Goal: Information Seeking & Learning: Learn about a topic

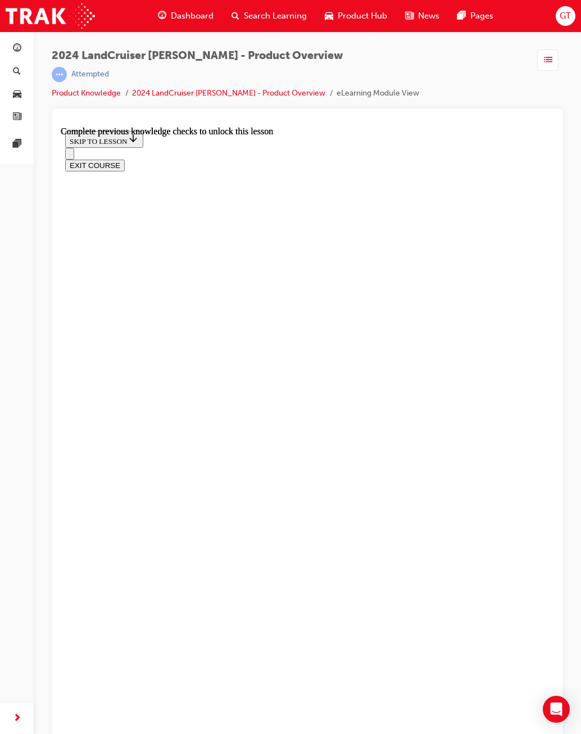
scroll to position [563, 0]
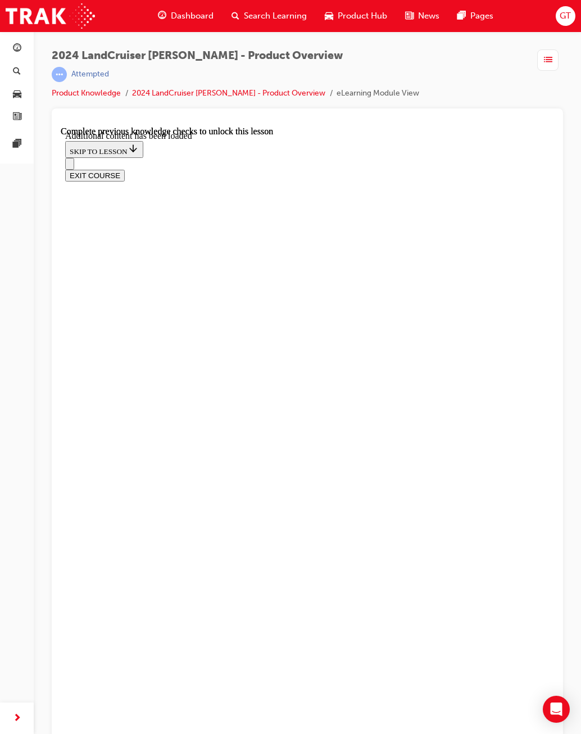
radio input "true"
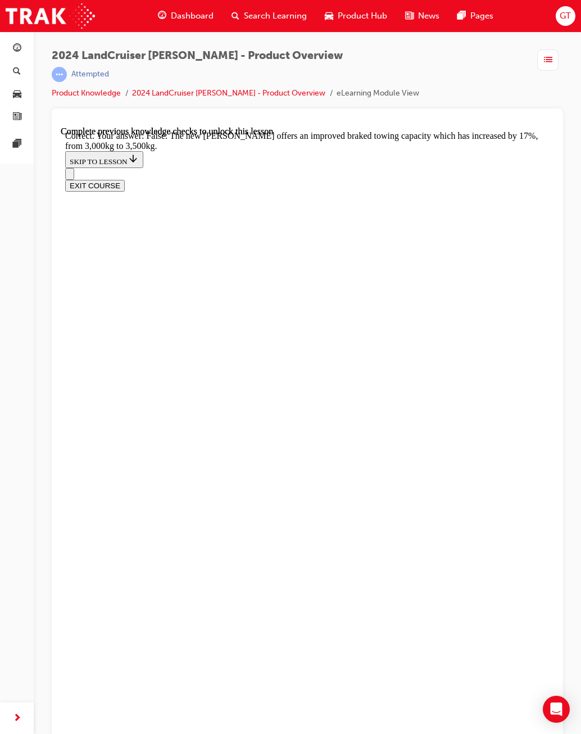
scroll to position [3031, 0]
drag, startPoint x: 164, startPoint y: 565, endPoint x: 183, endPoint y: 575, distance: 21.6
radio input "true"
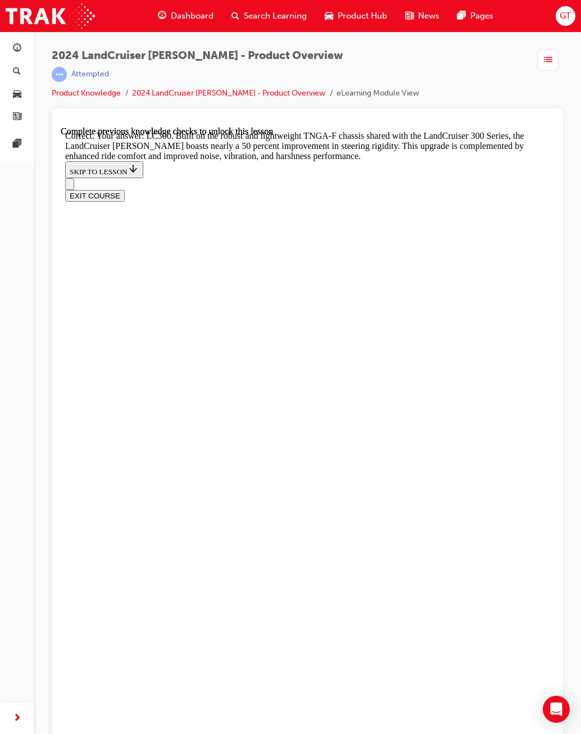
scroll to position [3256, 0]
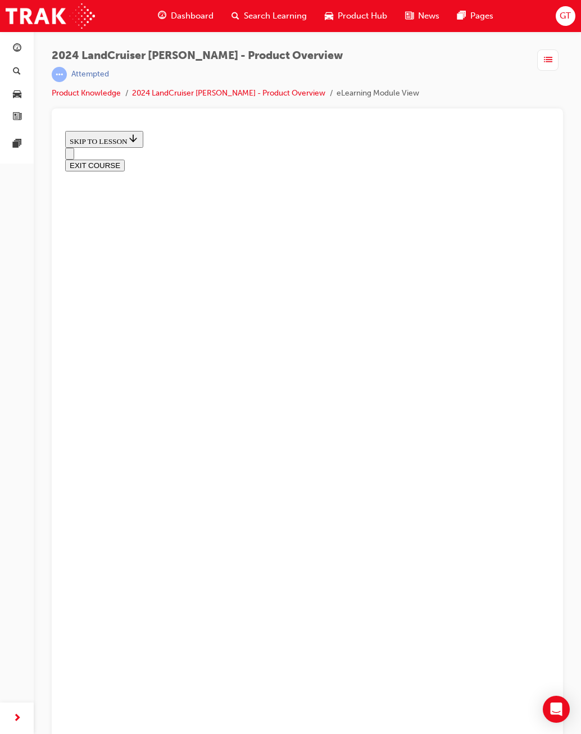
scroll to position [1000, 0]
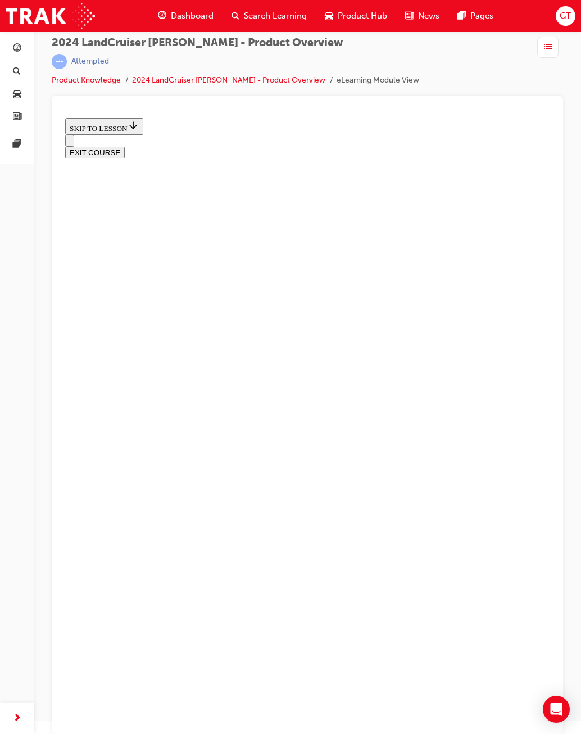
scroll to position [13, 0]
click at [55, 16] on img at bounding box center [50, 15] width 89 height 25
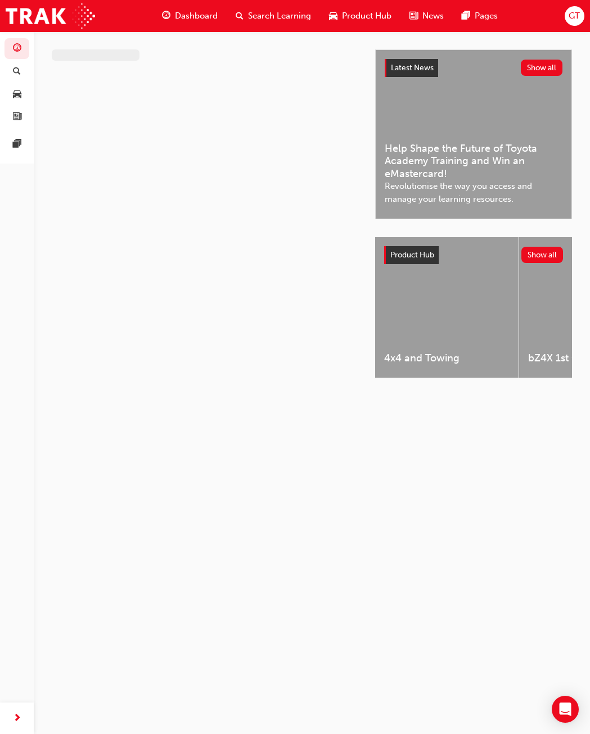
click at [211, 13] on span "Dashboard" at bounding box center [196, 16] width 43 height 13
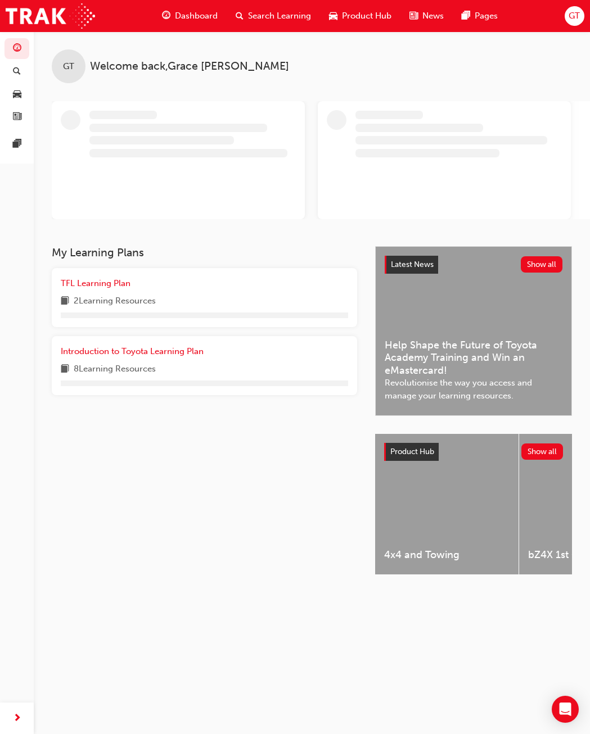
click at [247, 16] on div "Search Learning" at bounding box center [273, 15] width 93 height 23
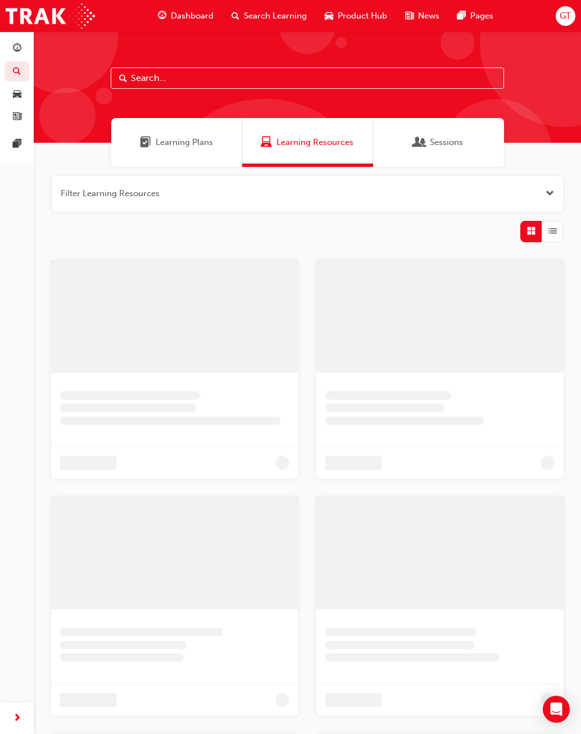
click at [183, 147] on span "Learning Plans" at bounding box center [184, 142] width 57 height 13
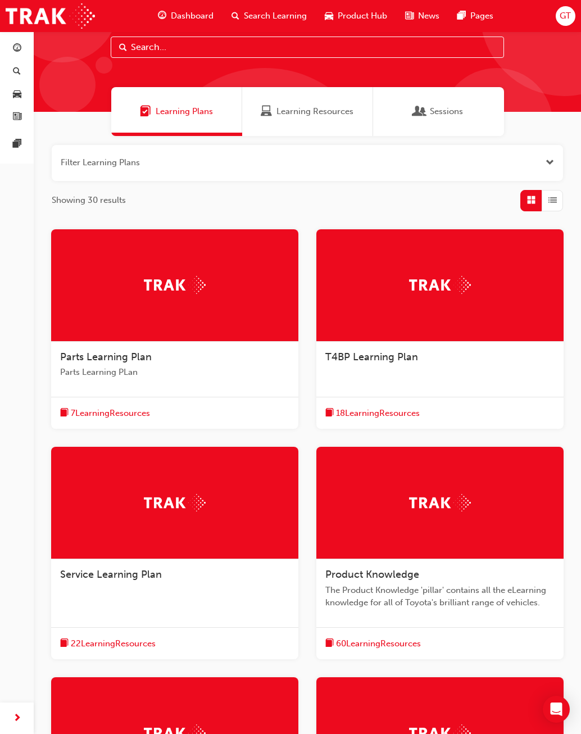
scroll to position [312, 0]
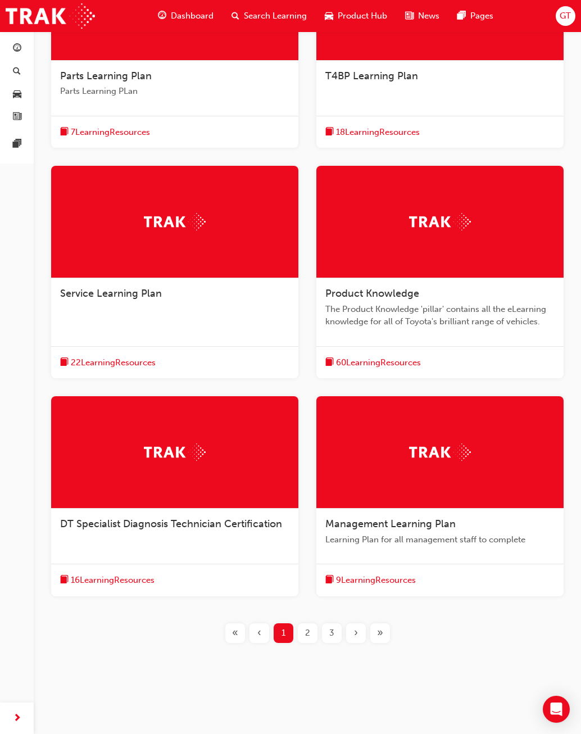
click at [304, 630] on div "2" at bounding box center [308, 633] width 20 height 20
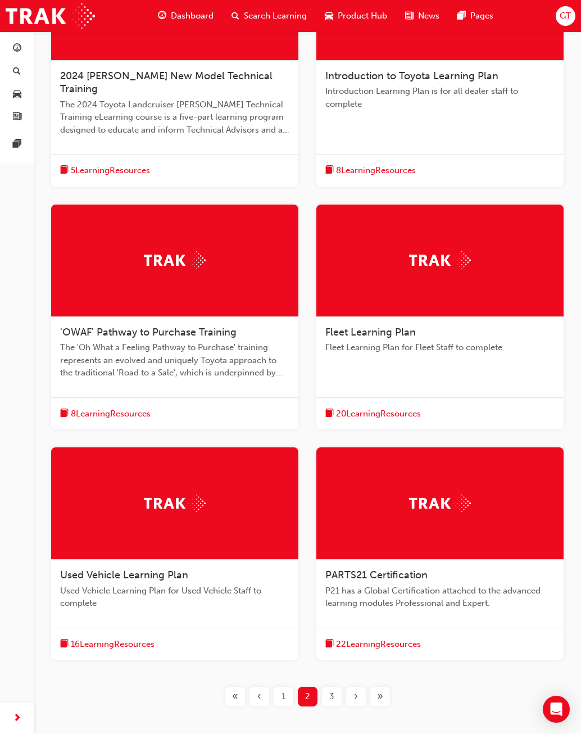
click at [259, 690] on span "‹" at bounding box center [259, 696] width 4 height 13
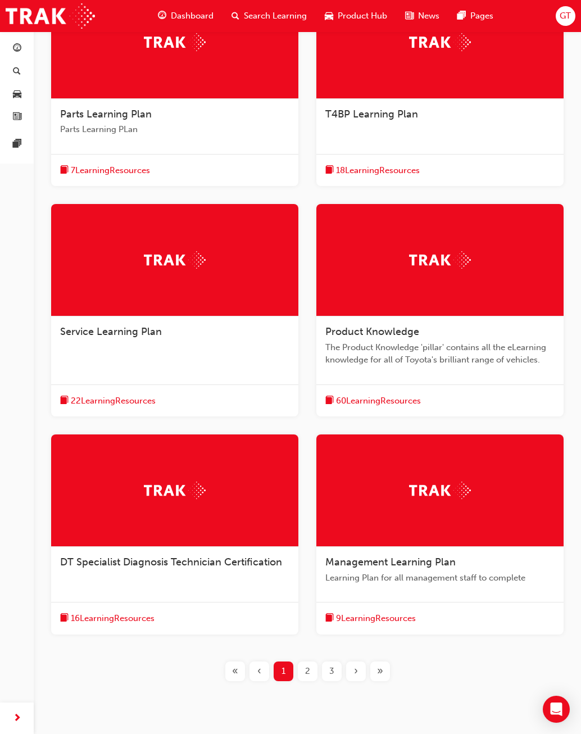
scroll to position [256, 0]
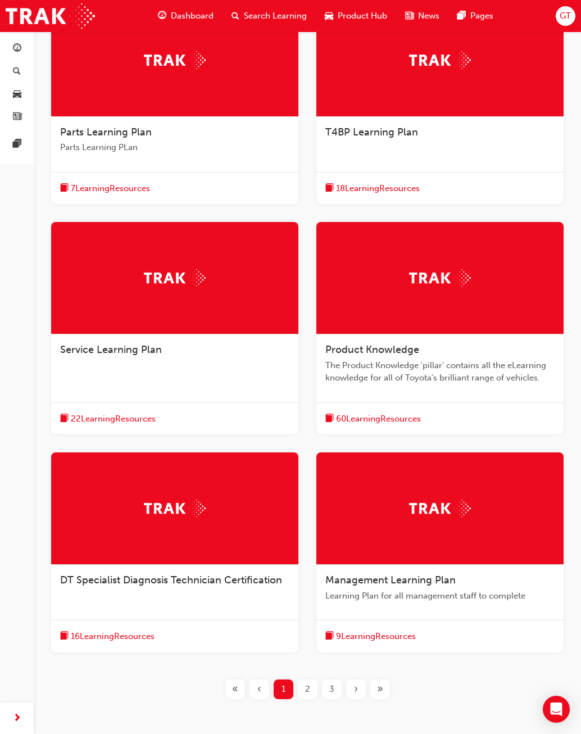
click at [475, 387] on div "Product Knowledge The Product Knowledge 'pillar' contains all the eLearning kno…" at bounding box center [440, 369] width 247 height 68
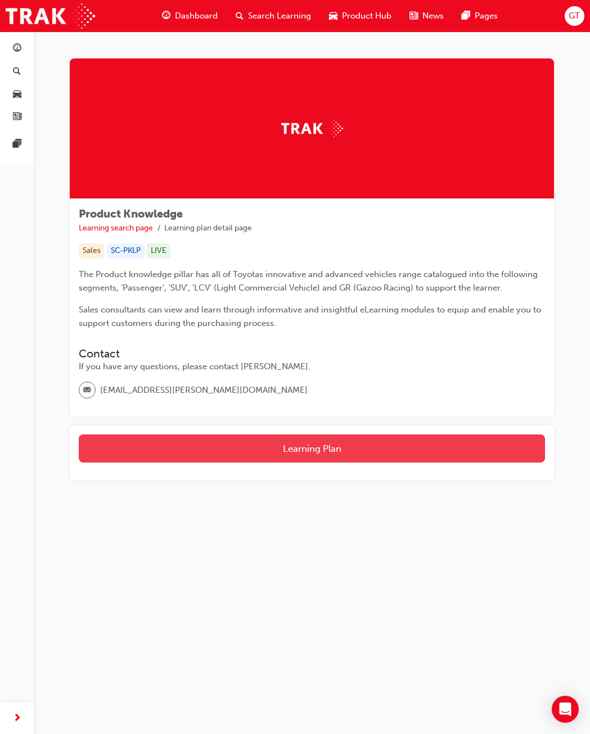
click at [355, 450] on button "Learning Plan" at bounding box center [312, 449] width 466 height 28
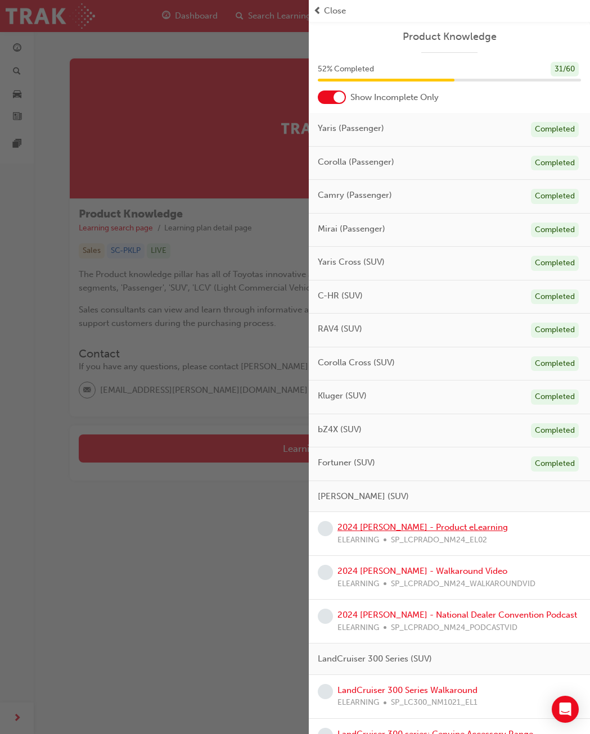
click at [383, 528] on link "2024 [PERSON_NAME] - Product eLearning" at bounding box center [422, 527] width 170 height 10
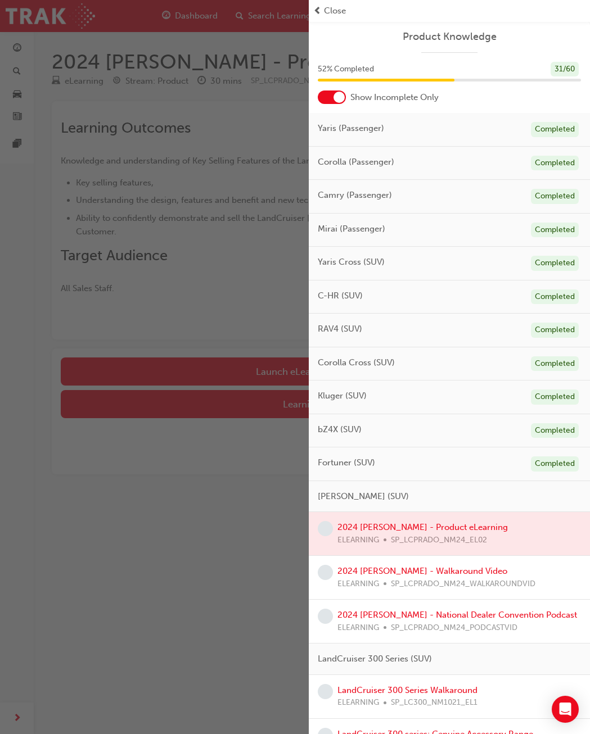
click at [319, 13] on span "prev-icon" at bounding box center [317, 10] width 8 height 13
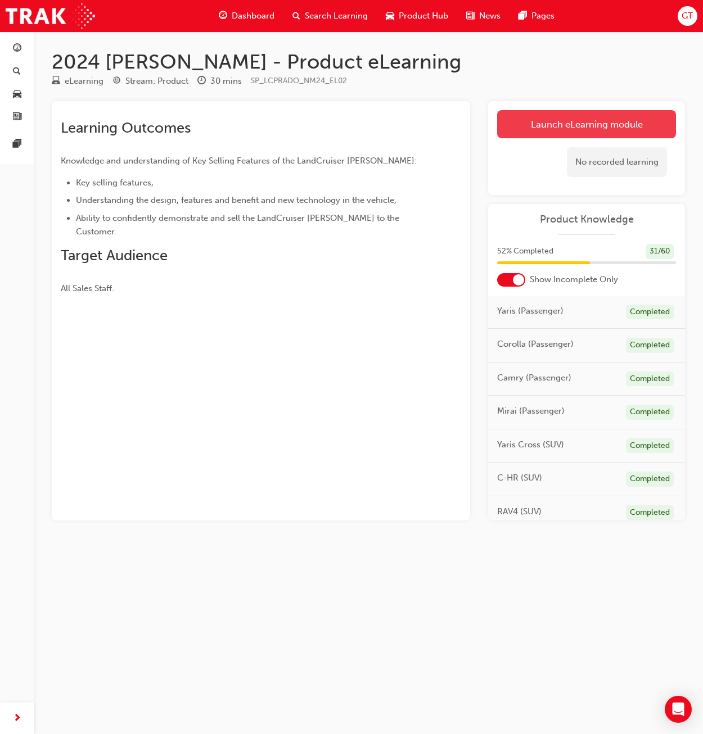
click at [567, 116] on link "Launch eLearning module" at bounding box center [586, 124] width 179 height 28
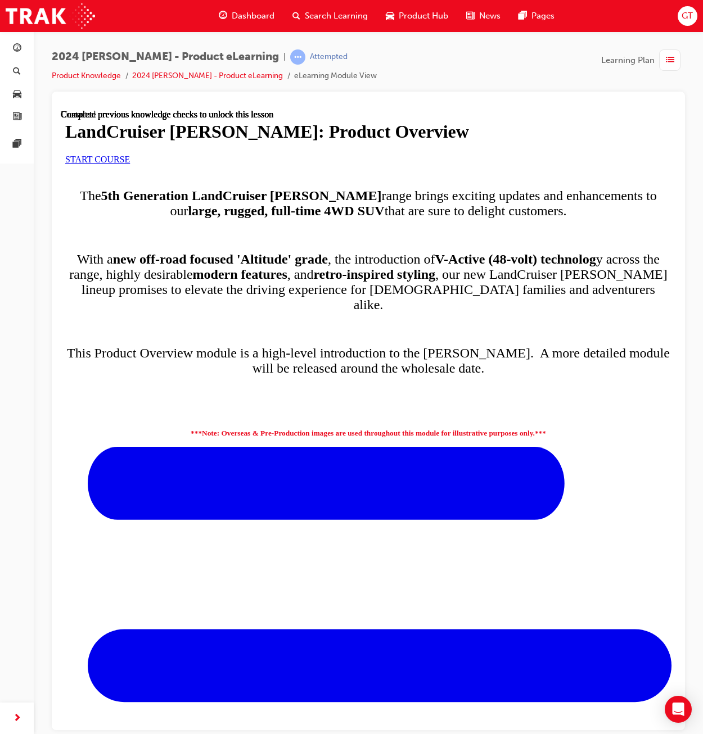
scroll to position [400, 0]
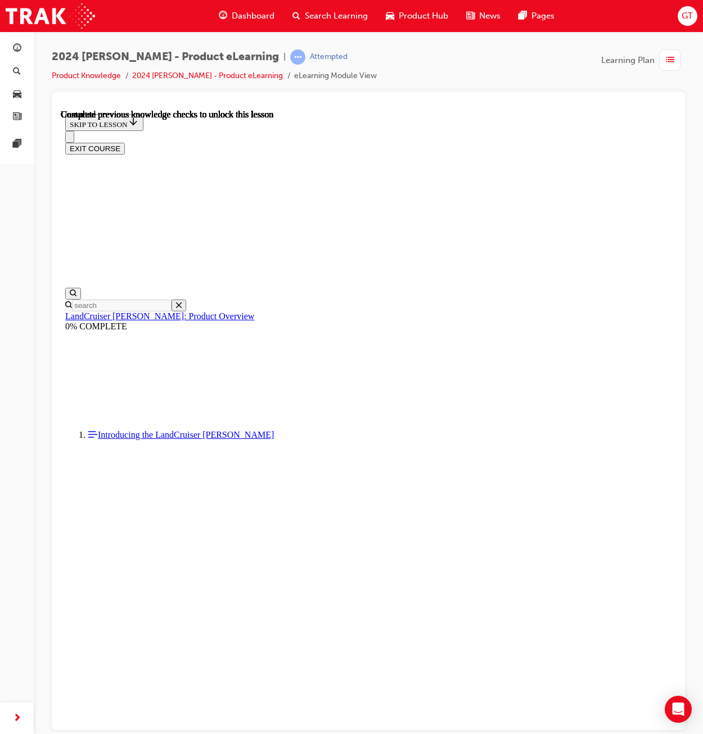
scroll to position [1, 0]
click at [228, 130] on div "EXIT COURSE" at bounding box center [368, 142] width 606 height 24
click at [81, 139] on icon "Close navigation menu" at bounding box center [75, 143] width 11 height 8
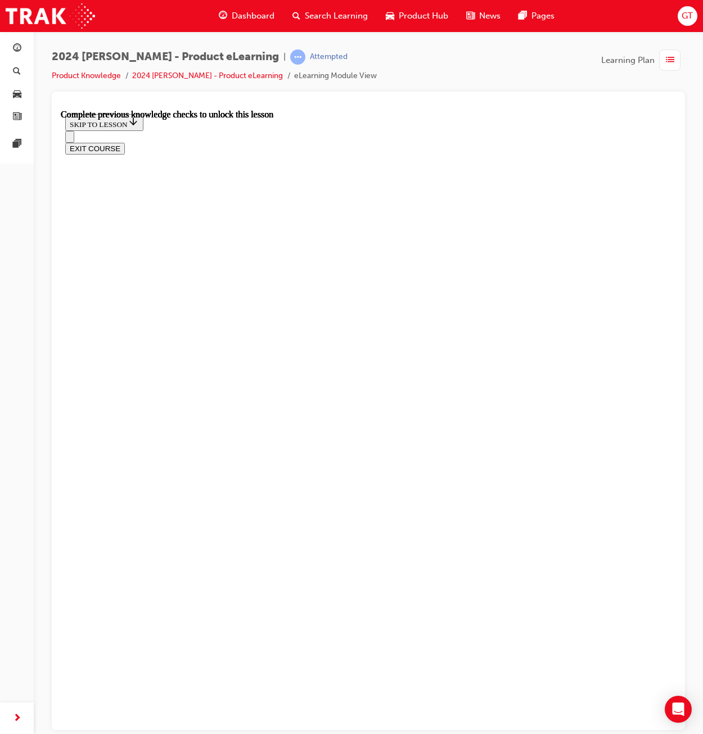
scroll to position [580, 0]
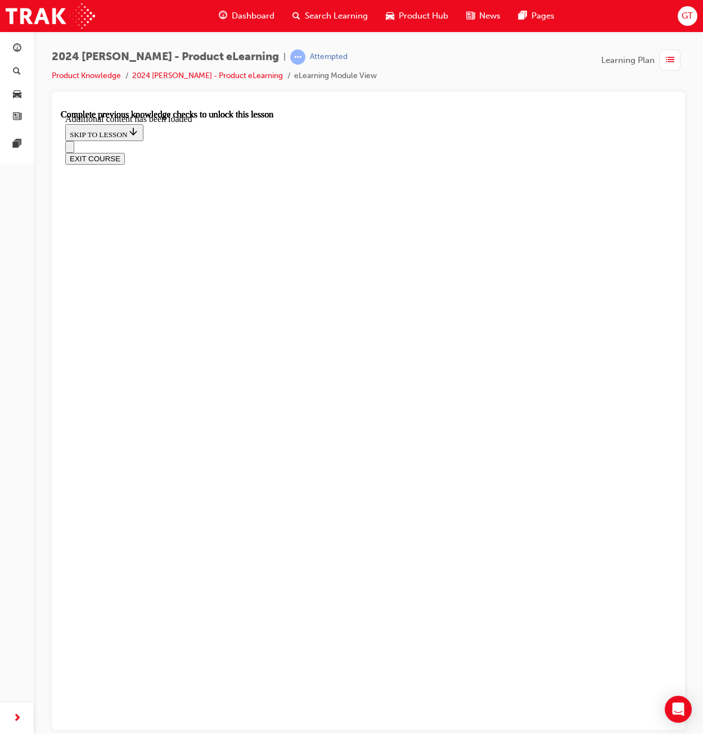
scroll to position [1078, 0]
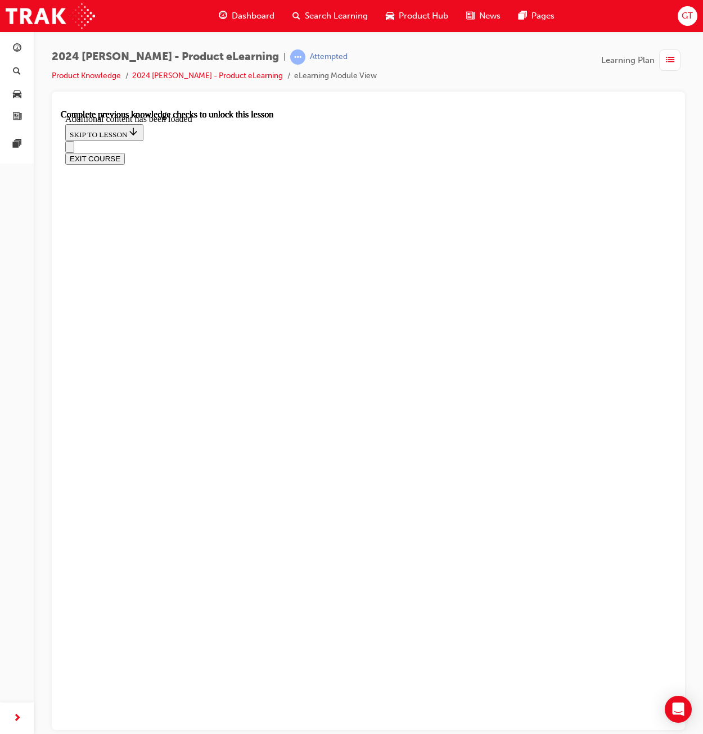
radio input "true"
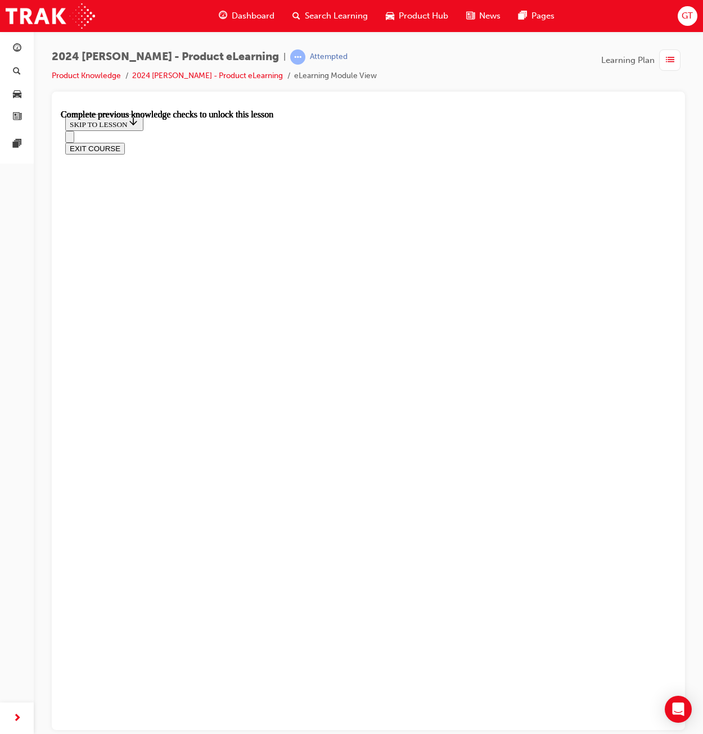
scroll to position [1367, 0]
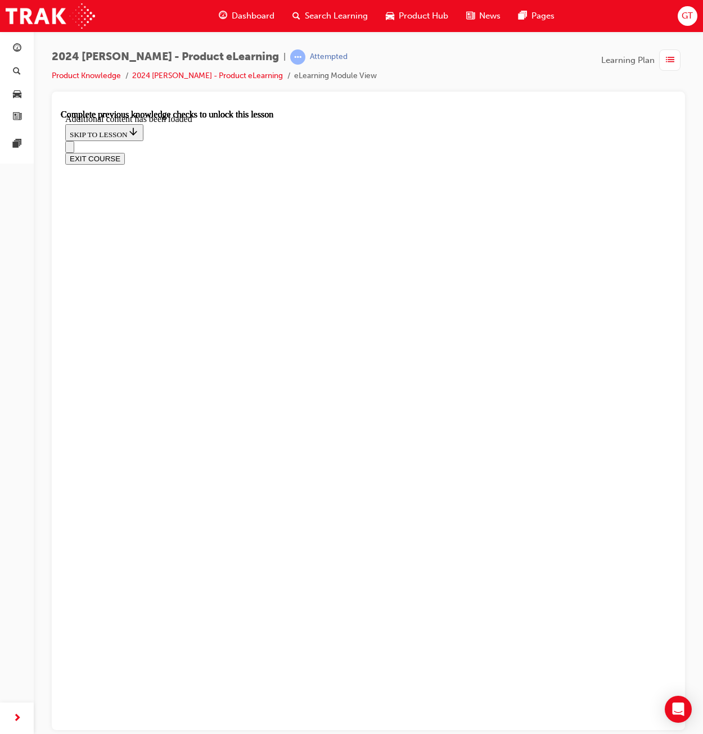
radio input "true"
drag, startPoint x: 372, startPoint y: 591, endPoint x: 348, endPoint y: 597, distance: 24.4
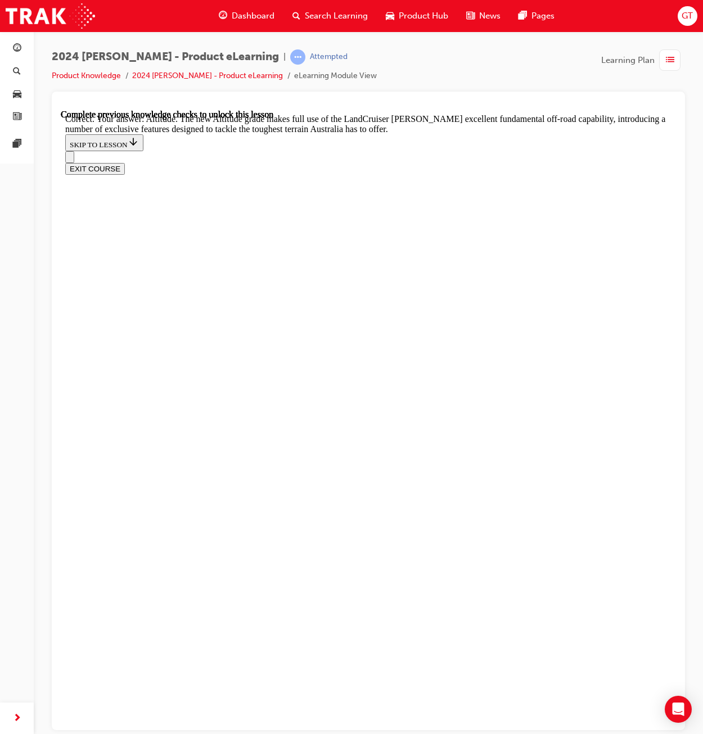
scroll to position [2419, 0]
checkbox input "true"
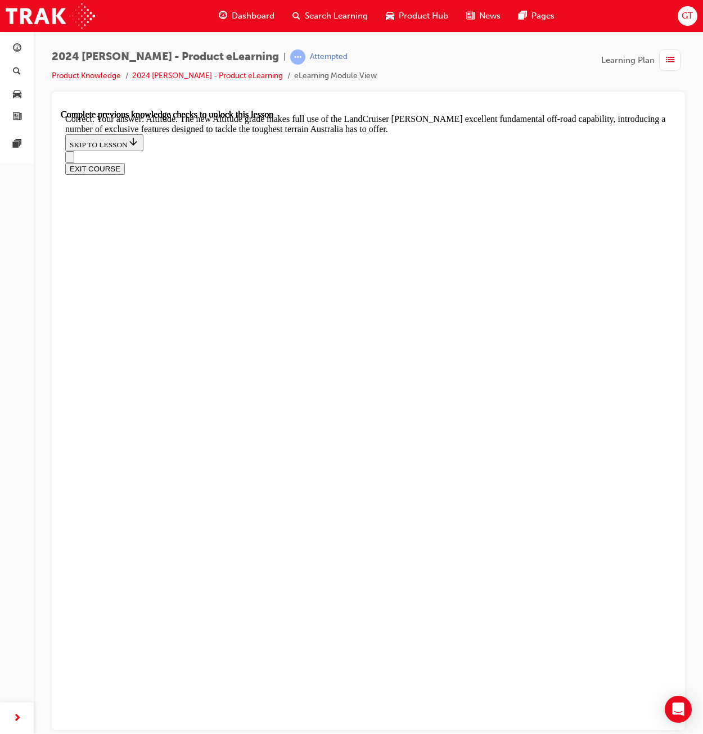
checkbox input "true"
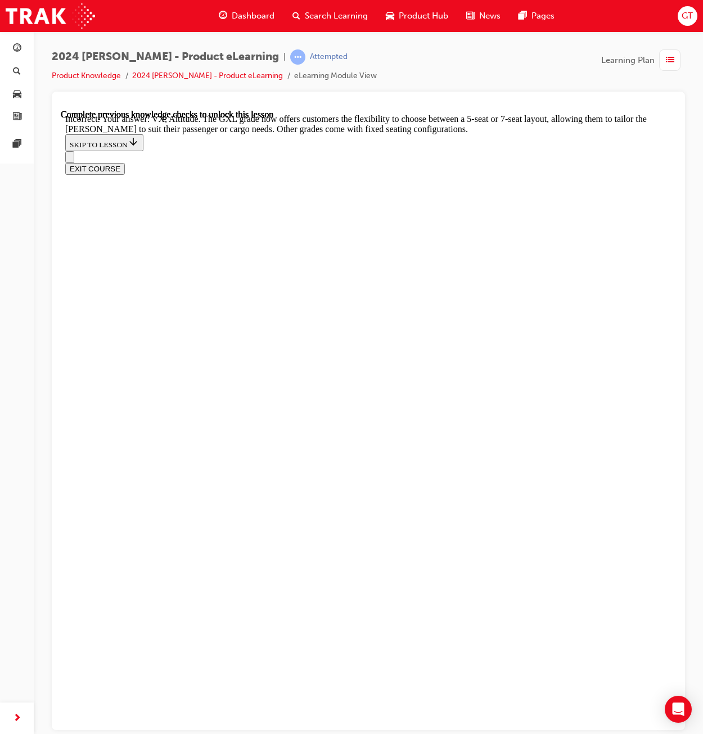
scroll to position [2419, 0]
checkbox input "true"
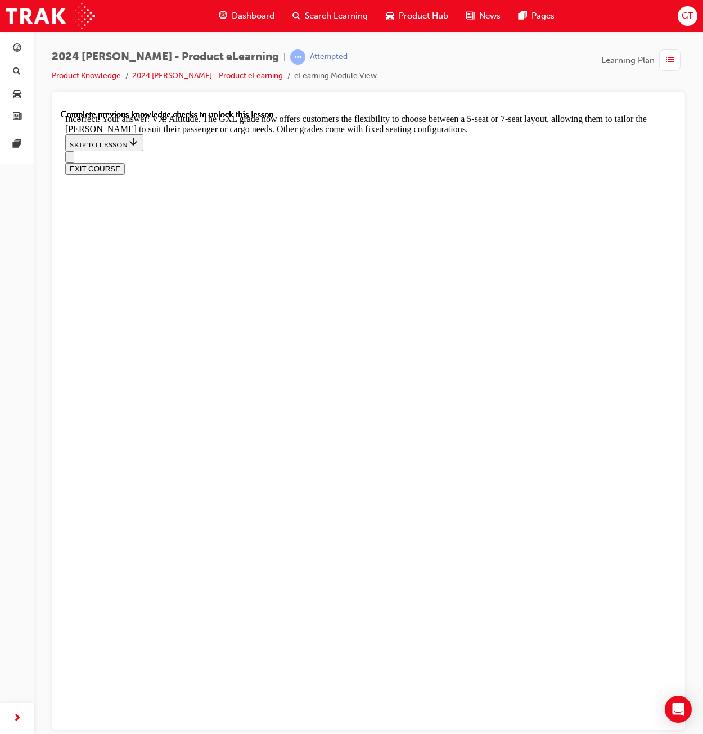
checkbox input "false"
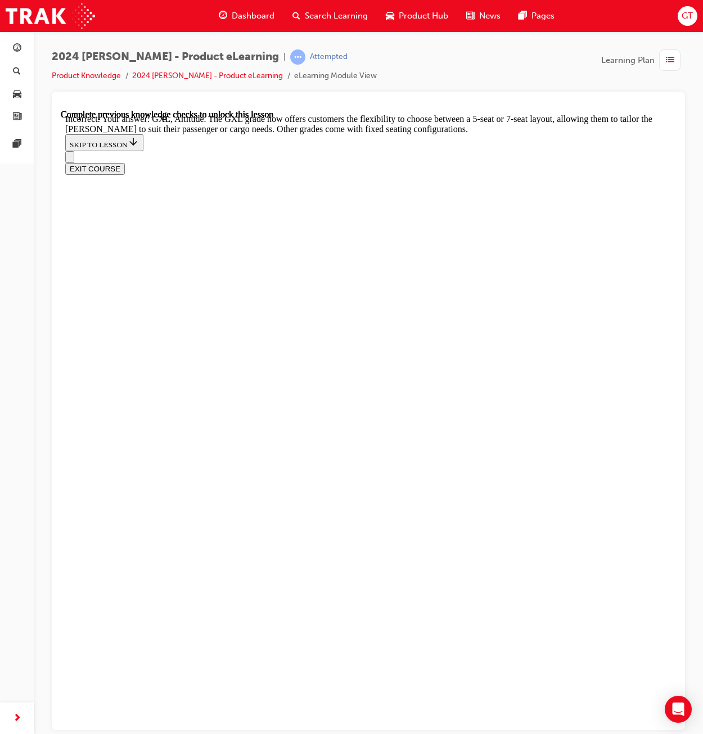
scroll to position [2419, 0]
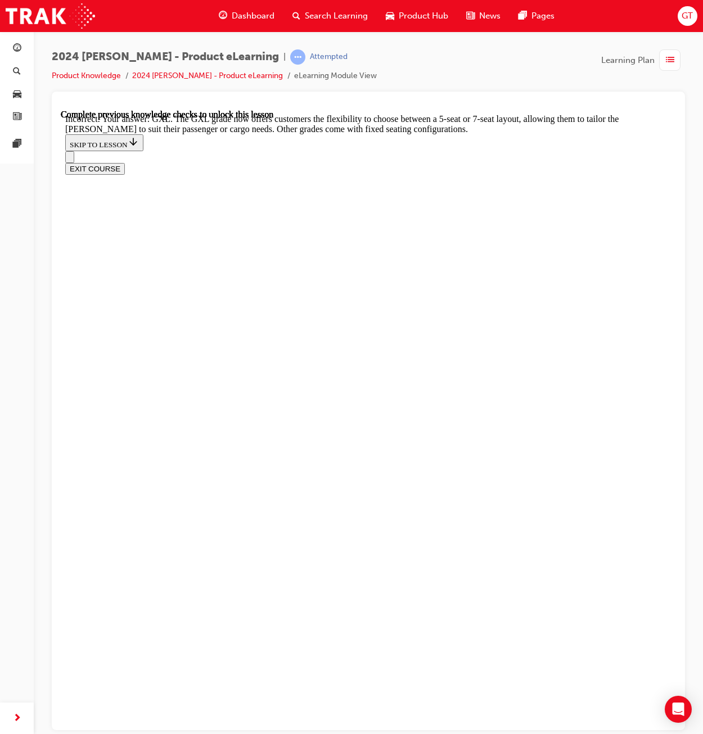
checkbox input "true"
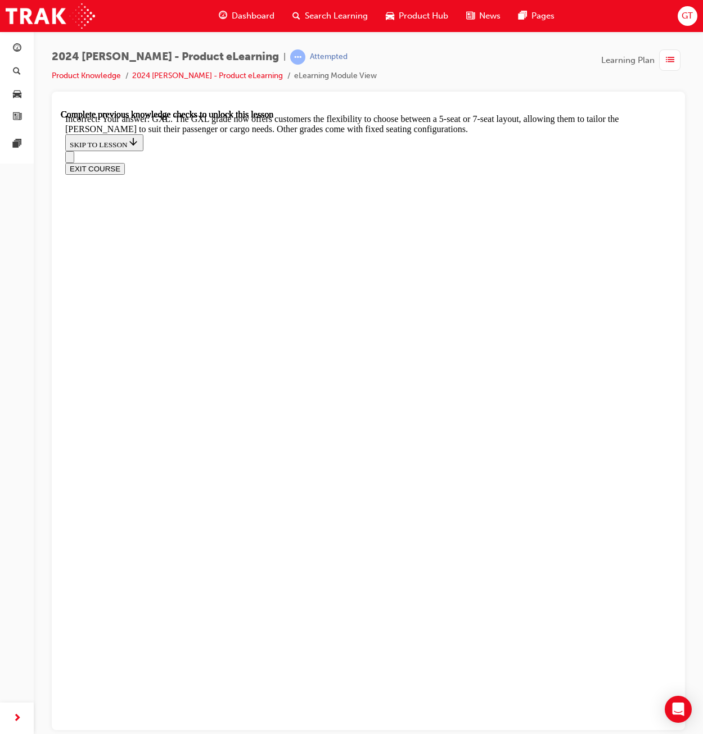
checkbox input "true"
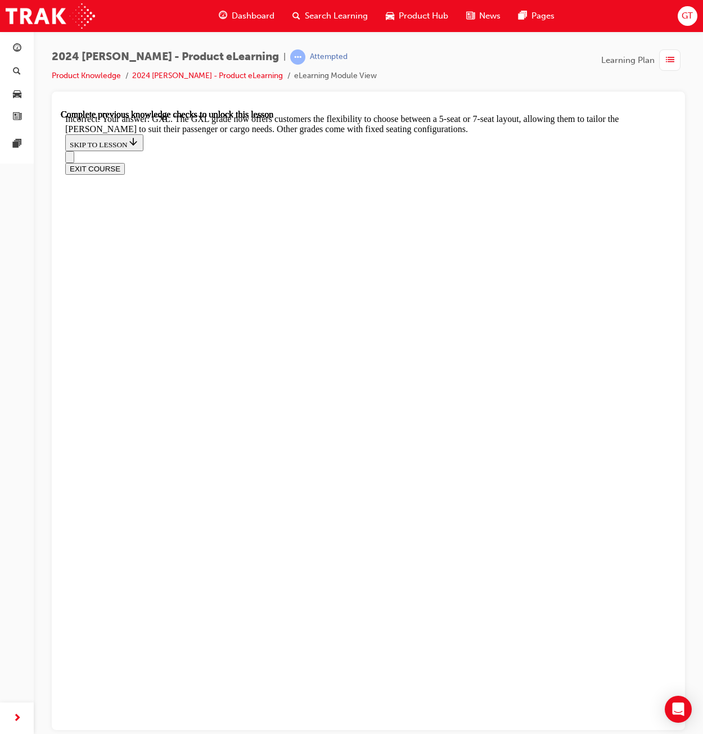
checkbox input "true"
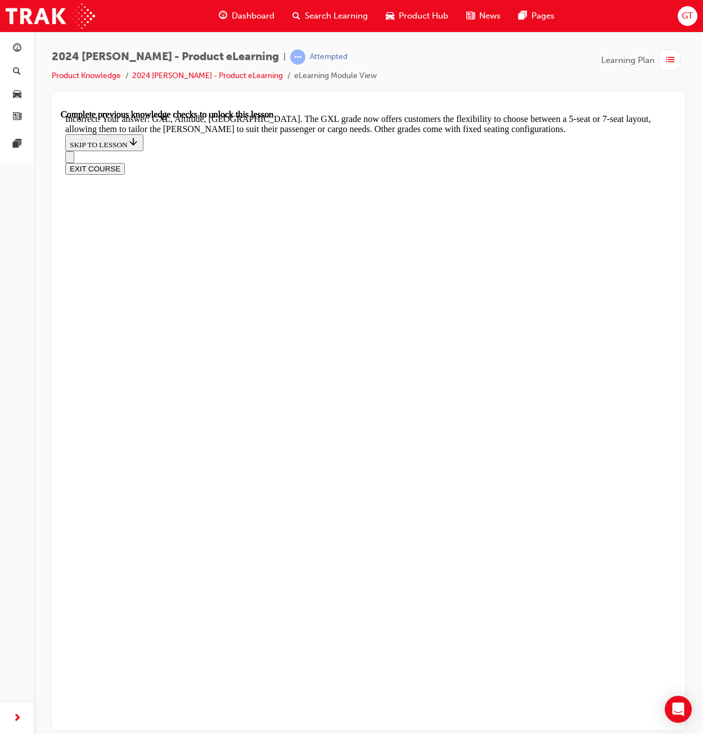
checkbox input "false"
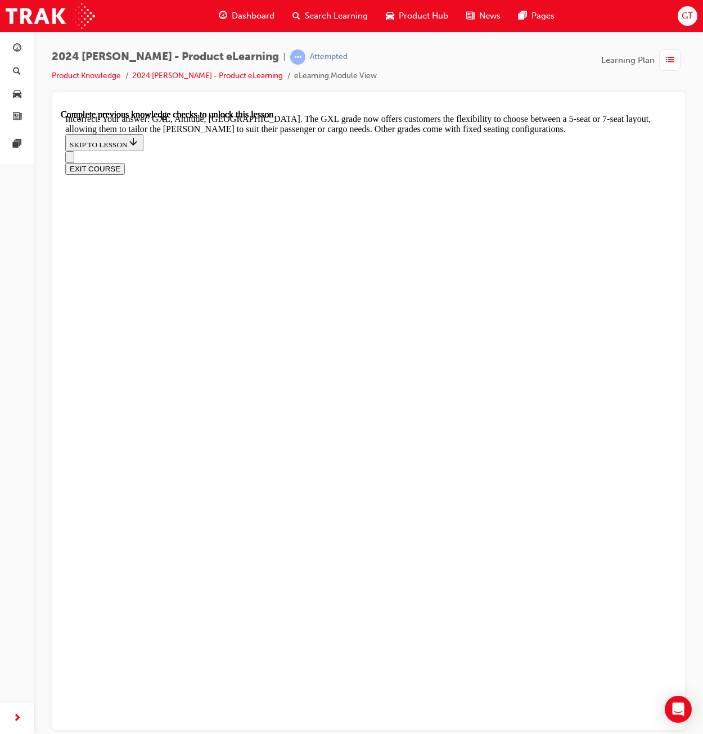
checkbox input "false"
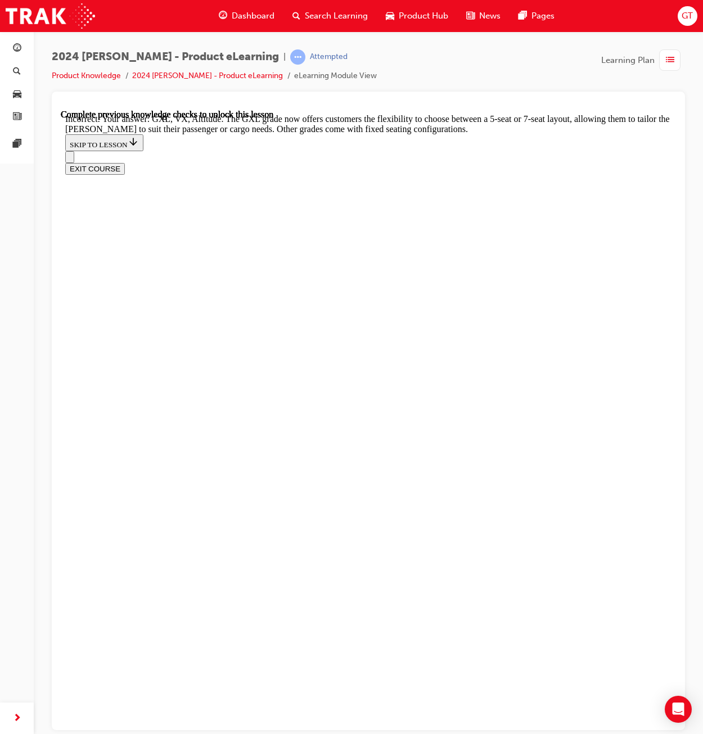
checkbox input "true"
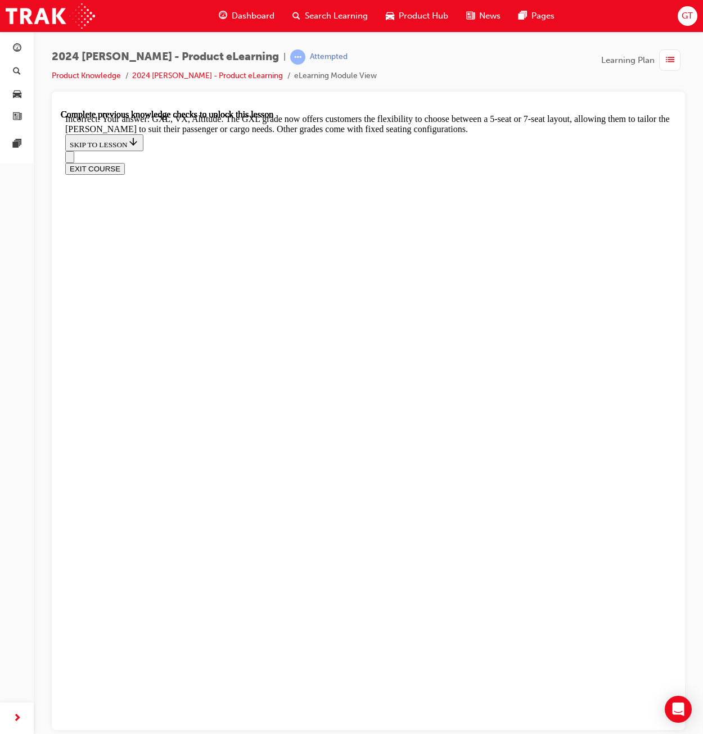
checkbox input "true"
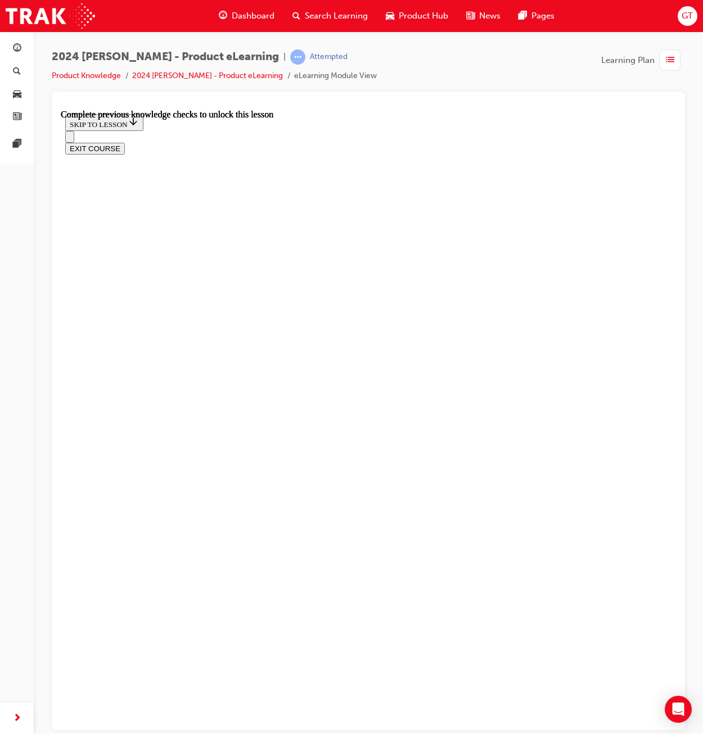
scroll to position [2285, 0]
drag, startPoint x: 290, startPoint y: 332, endPoint x: 295, endPoint y: 341, distance: 10.6
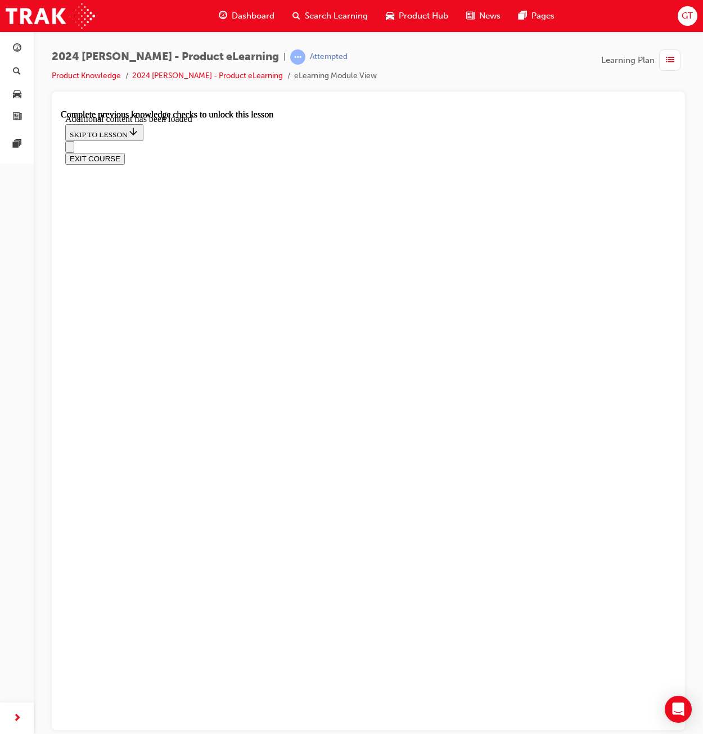
radio input "true"
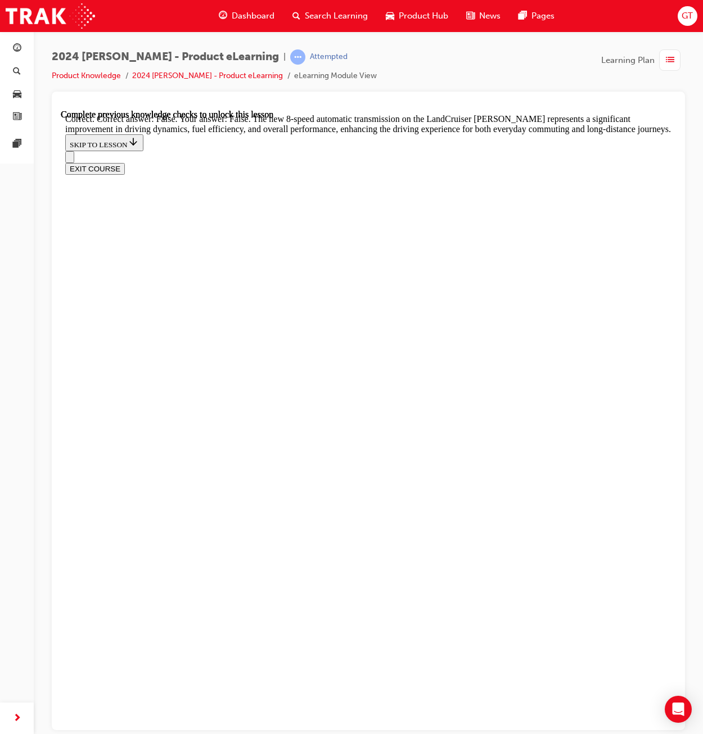
scroll to position [3235, 0]
radio input "true"
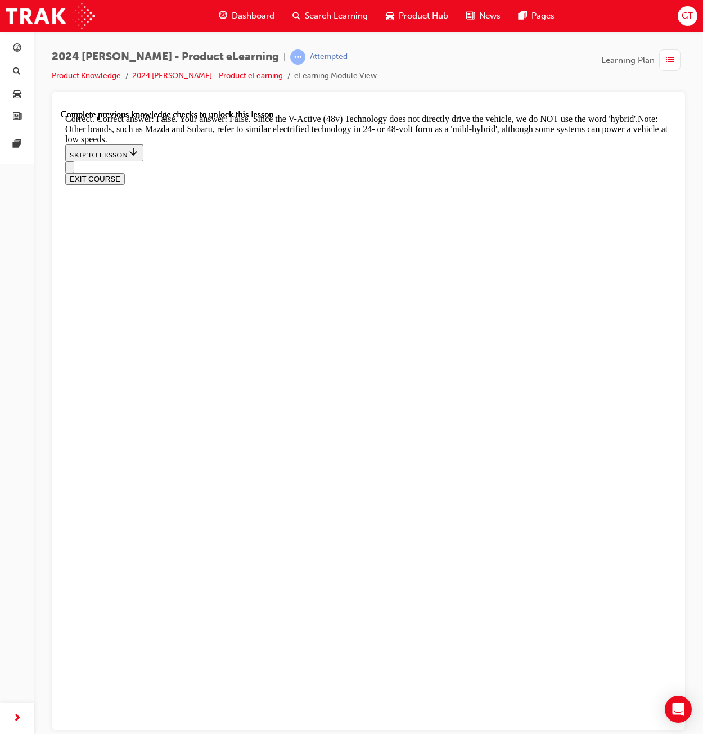
scroll to position [3685, 0]
drag, startPoint x: 301, startPoint y: 508, endPoint x: 333, endPoint y: 561, distance: 62.6
radio input "true"
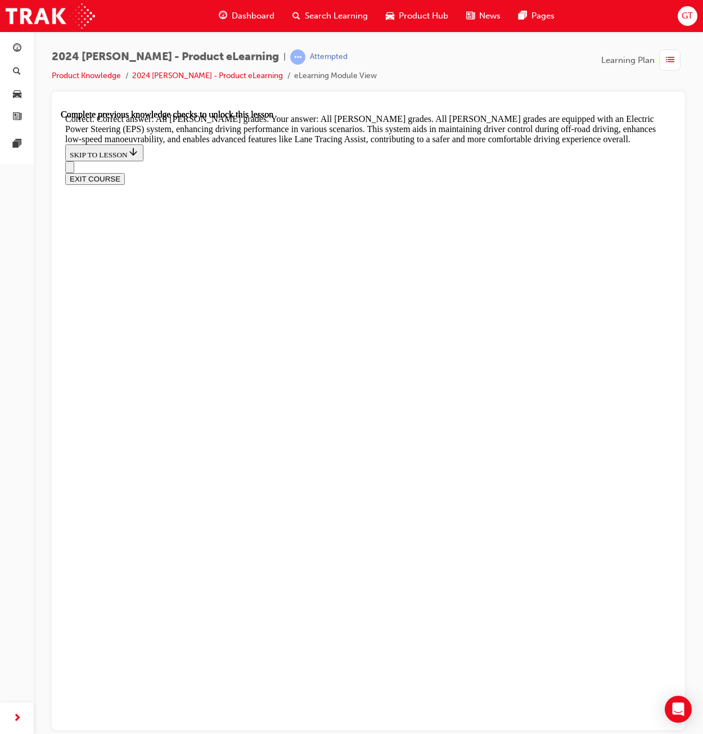
scroll to position [3938, 0]
drag, startPoint x: 457, startPoint y: 648, endPoint x: 457, endPoint y: 639, distance: 9.6
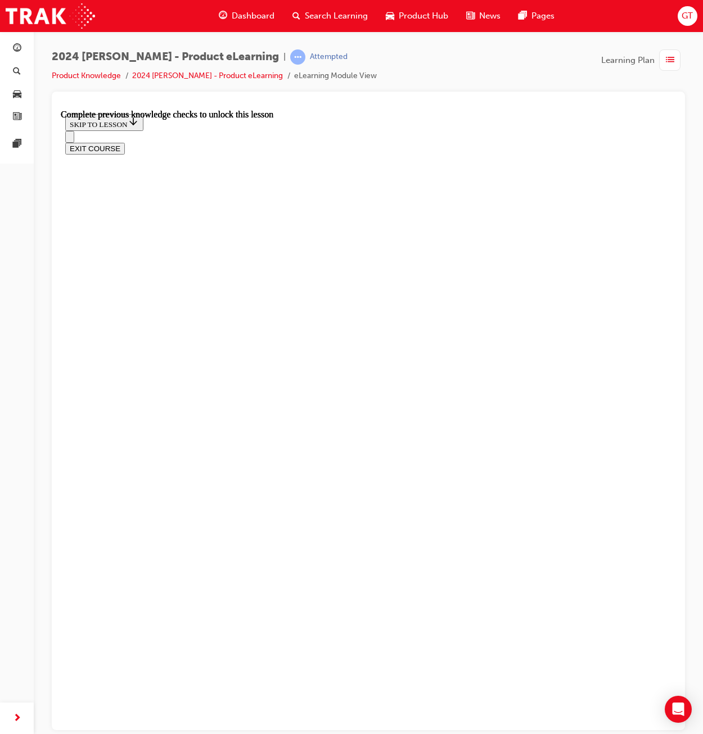
scroll to position [3406, 0]
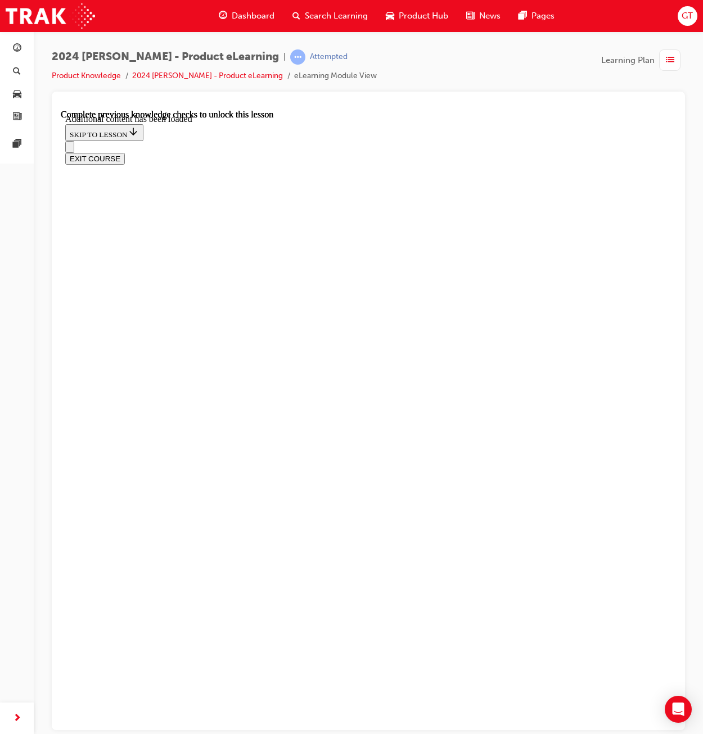
checkbox input "true"
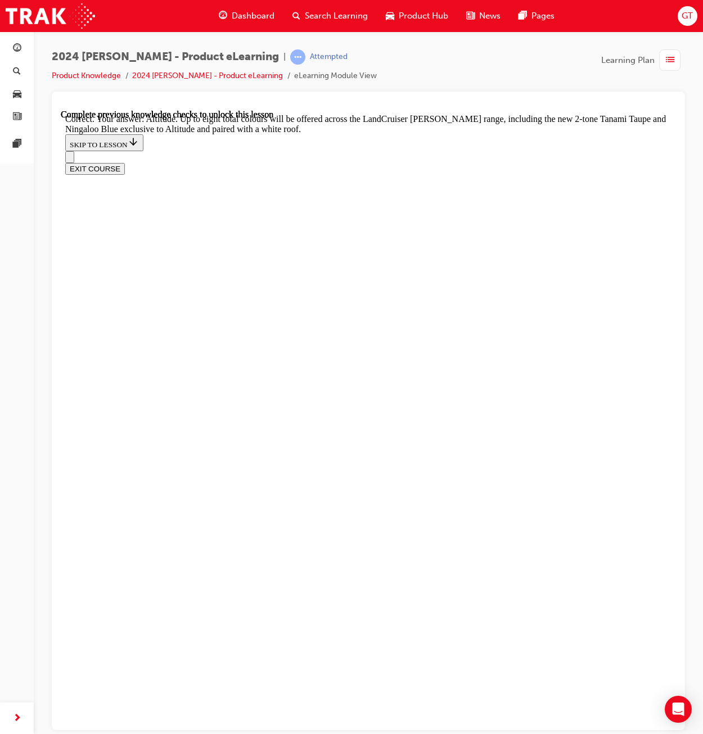
scroll to position [4490, 0]
checkbox input "true"
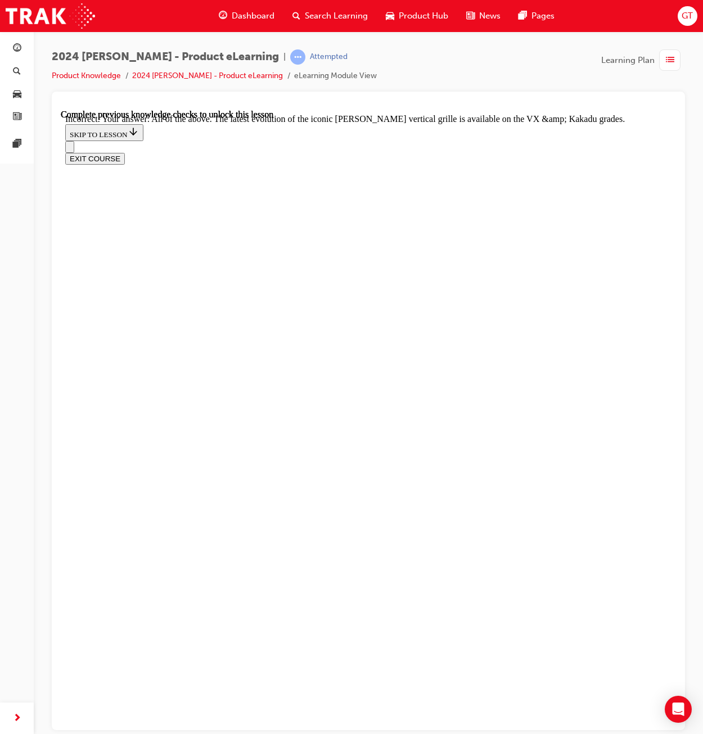
scroll to position [4660, 0]
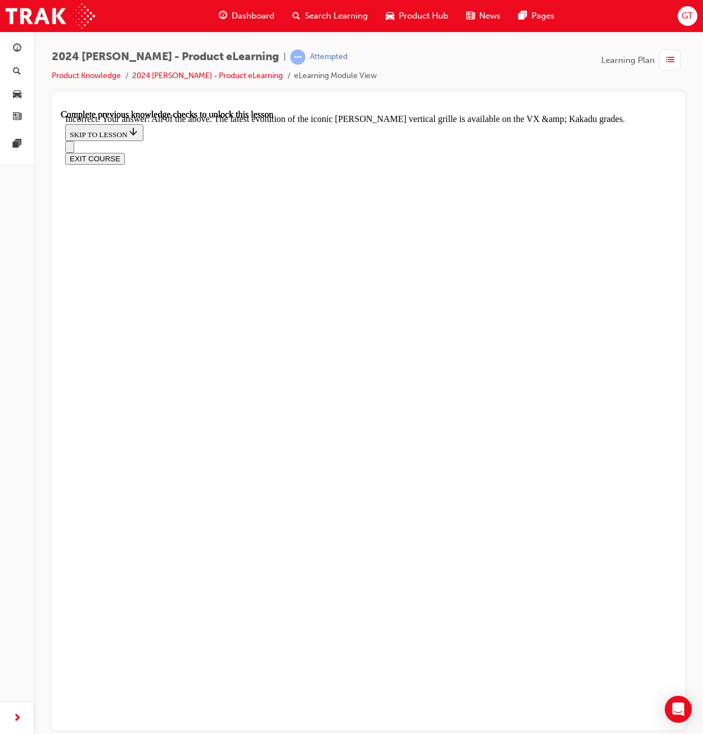
checkbox input "true"
drag, startPoint x: 253, startPoint y: 478, endPoint x: 278, endPoint y: 501, distance: 33.4
checkbox input "true"
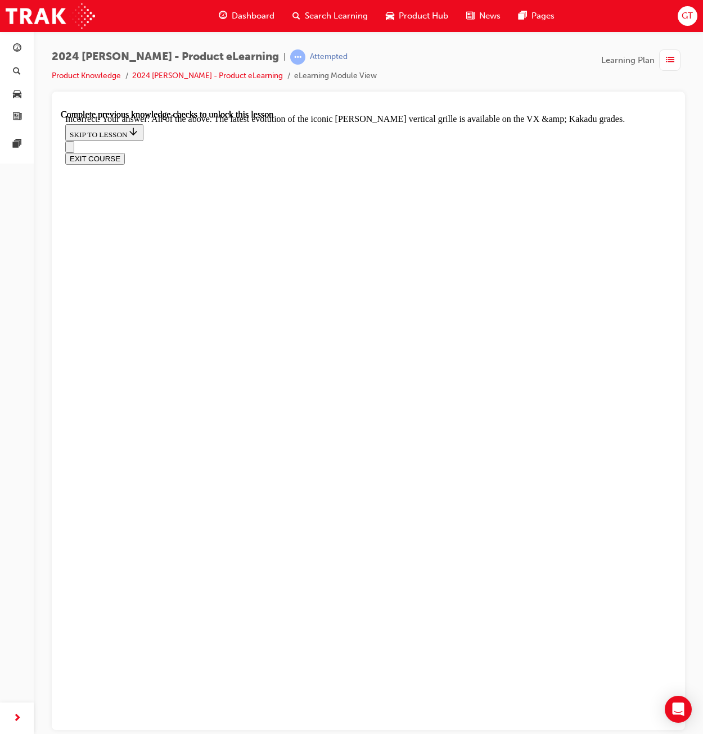
drag, startPoint x: 323, startPoint y: 581, endPoint x: 332, endPoint y: 582, distance: 9.7
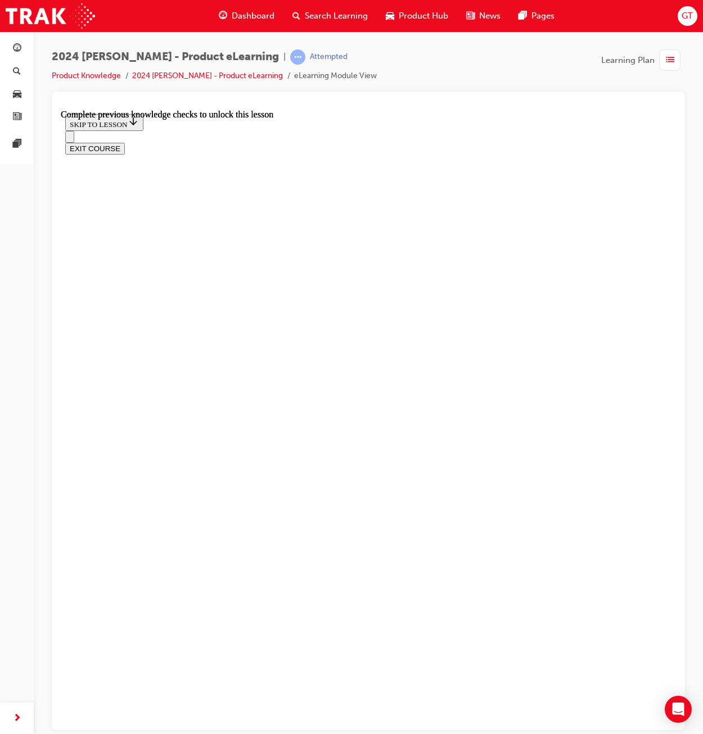
scroll to position [2408, 0]
drag, startPoint x: 348, startPoint y: 650, endPoint x: 317, endPoint y: 596, distance: 62.2
drag, startPoint x: 279, startPoint y: 513, endPoint x: 282, endPoint y: 521, distance: 8.2
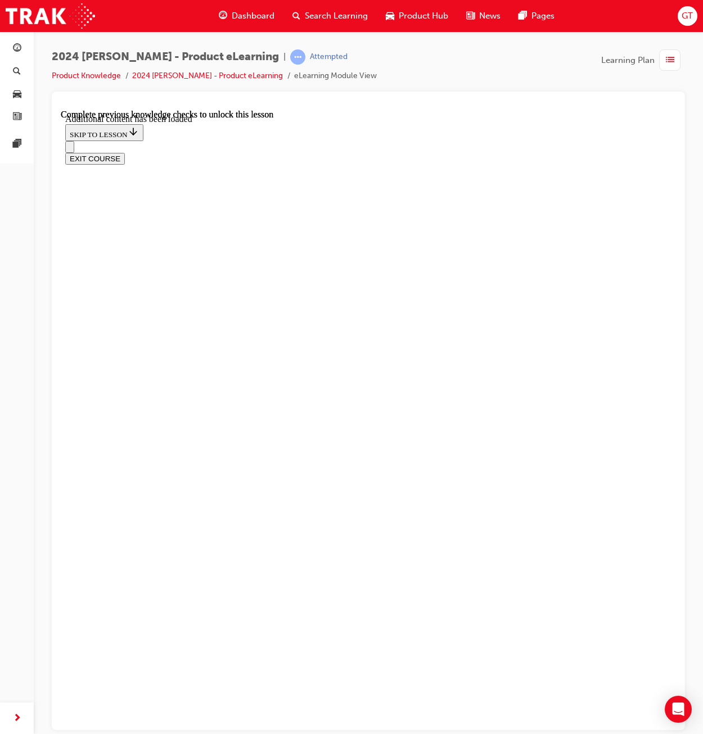
radio input "true"
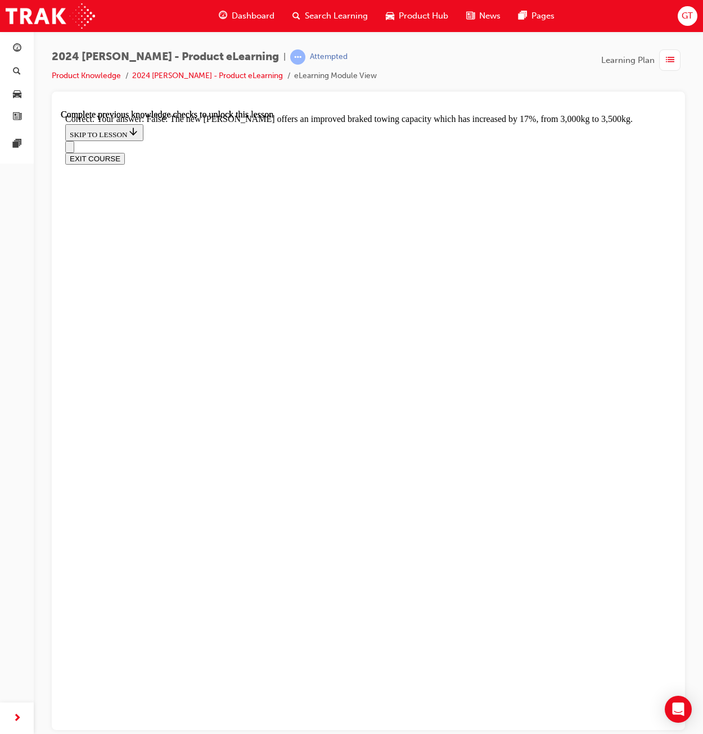
radio input "true"
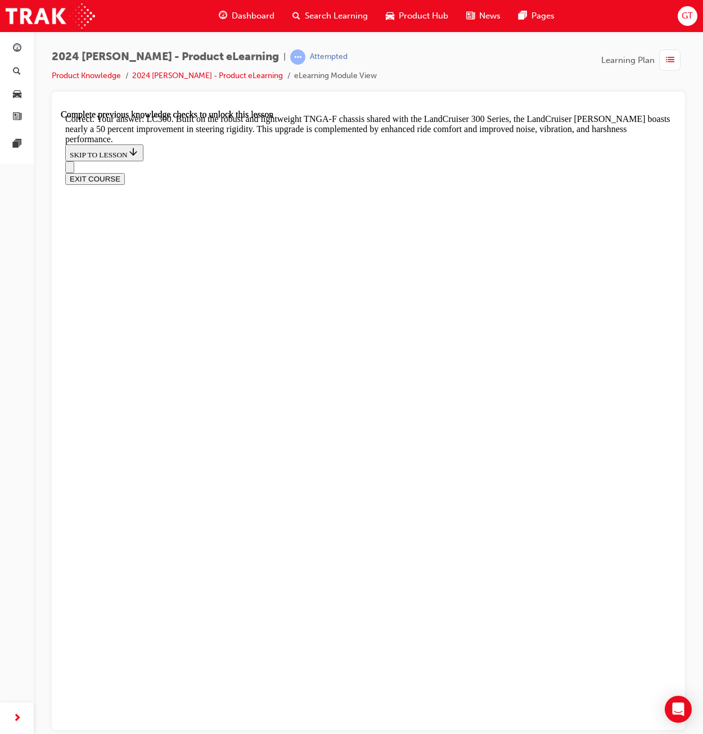
scroll to position [3461, 0]
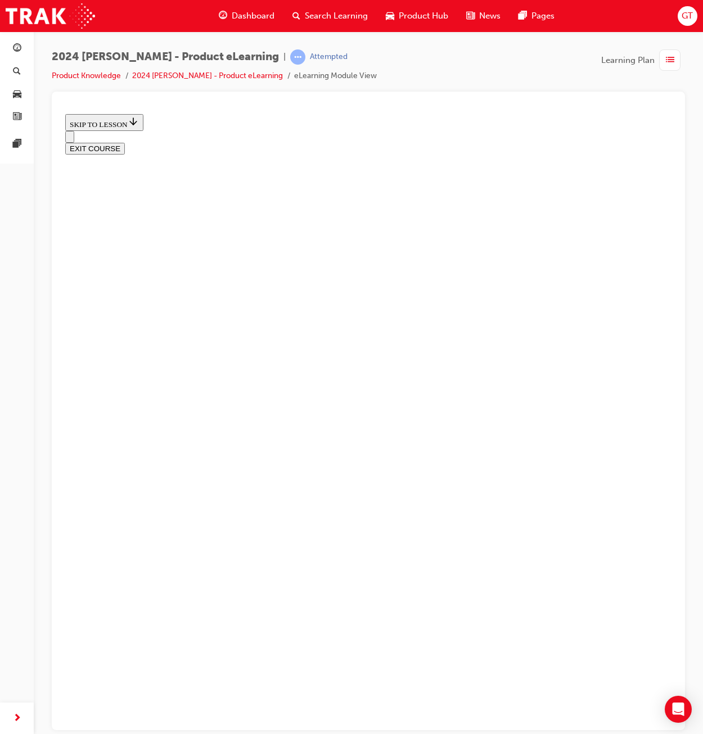
scroll to position [1032, 0]
click at [125, 142] on button "EXIT COURSE" at bounding box center [95, 148] width 60 height 12
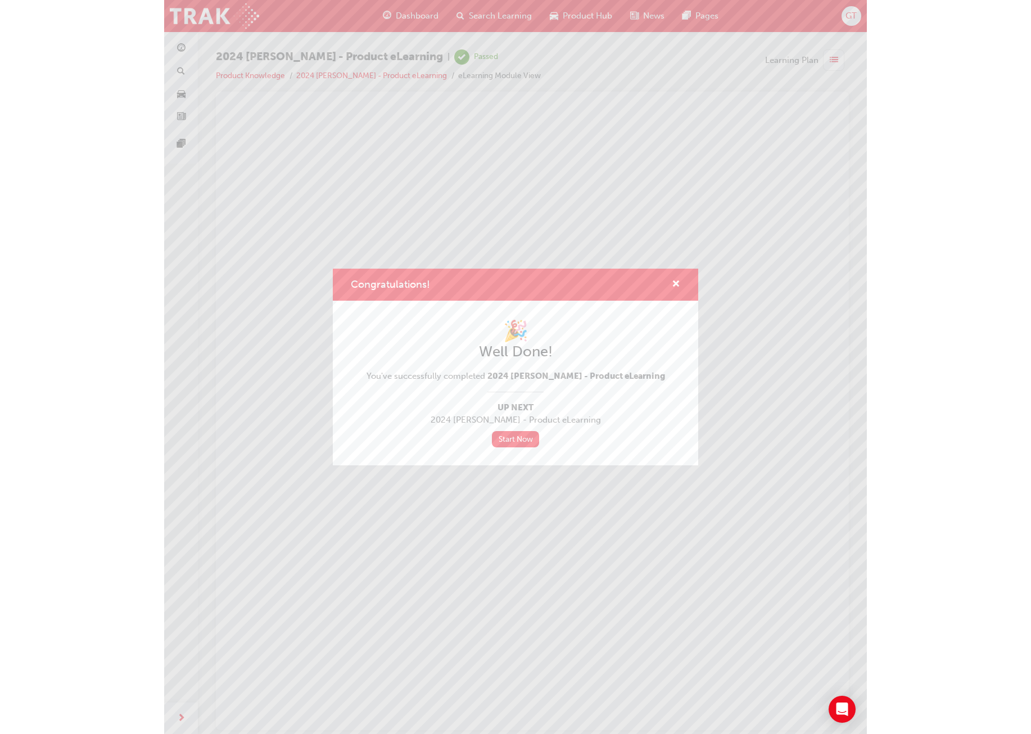
scroll to position [0, 0]
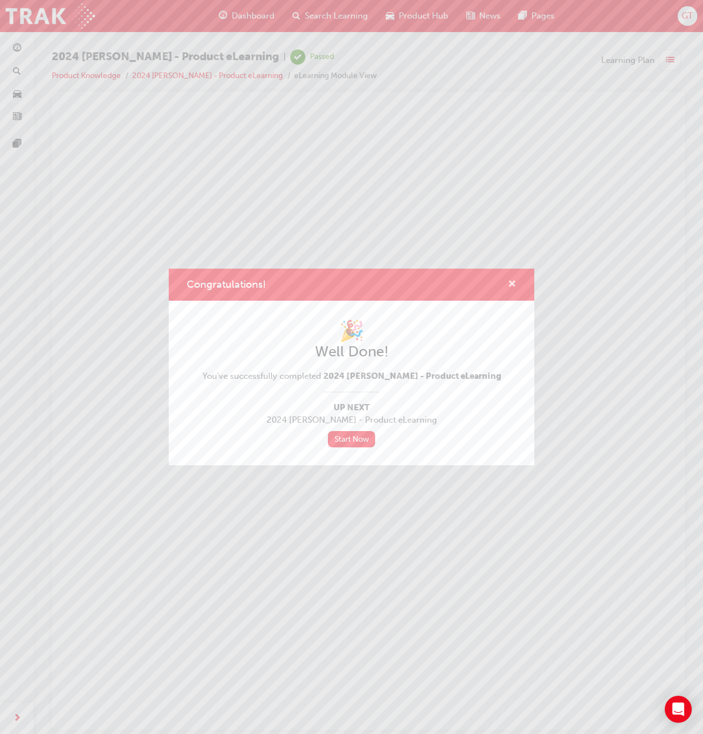
click at [513, 282] on span "cross-icon" at bounding box center [512, 285] width 8 height 10
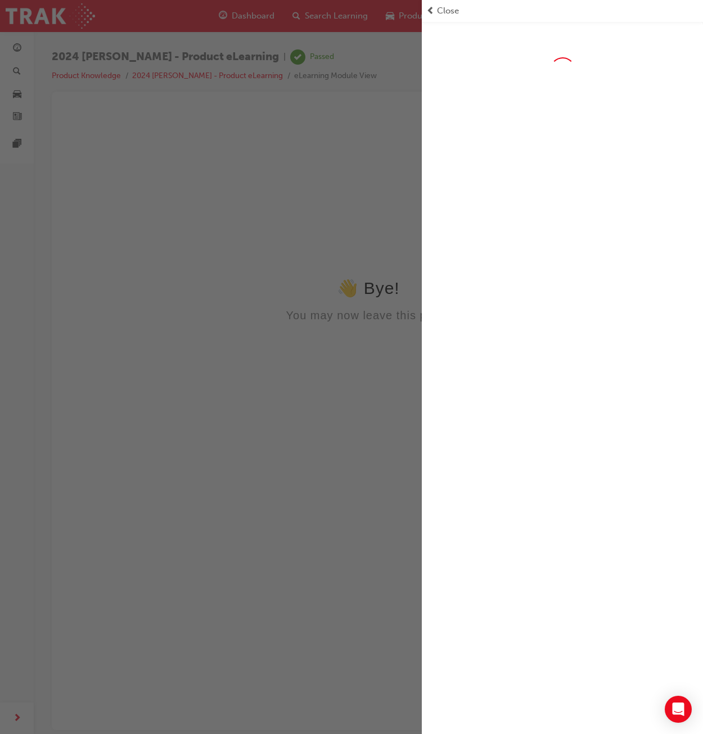
drag, startPoint x: 463, startPoint y: 10, endPoint x: 401, endPoint y: 24, distance: 63.4
click at [462, 11] on div "Close" at bounding box center [562, 10] width 272 height 13
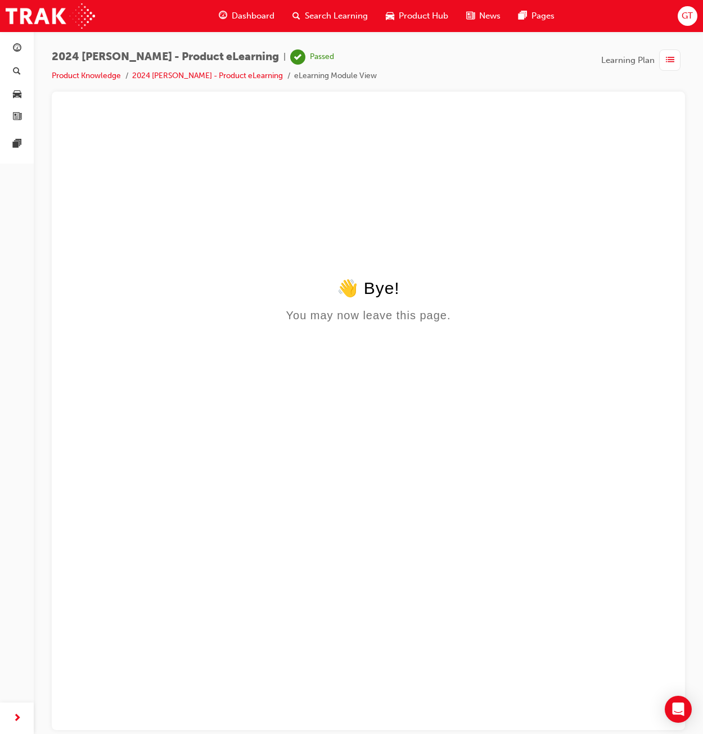
click at [250, 17] on span "Dashboard" at bounding box center [253, 16] width 43 height 13
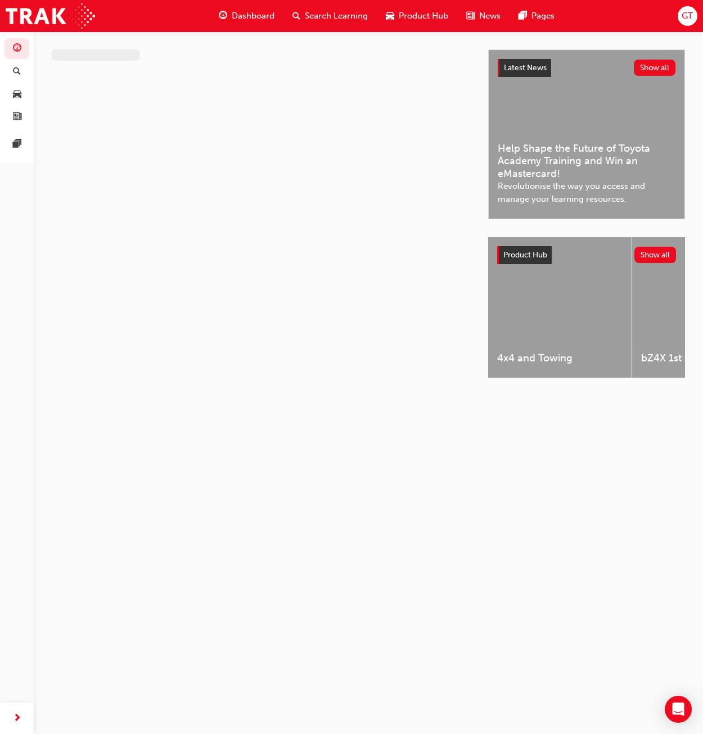
click at [327, 15] on span "Search Learning" at bounding box center [336, 16] width 63 height 13
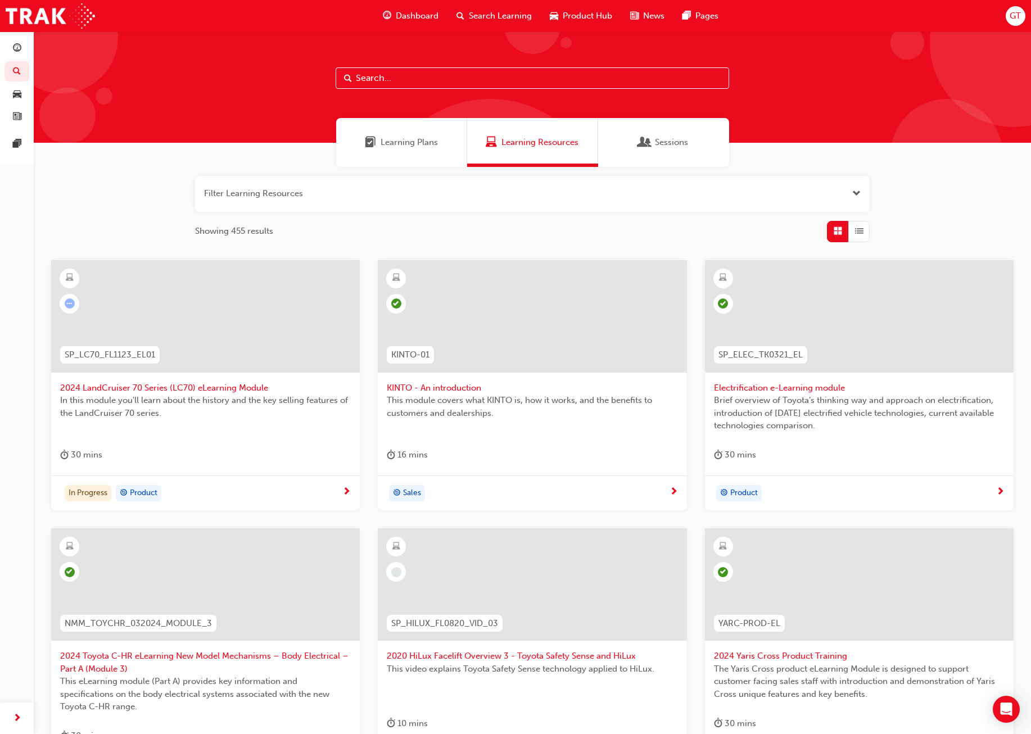
click at [394, 7] on div "Dashboard" at bounding box center [411, 15] width 74 height 23
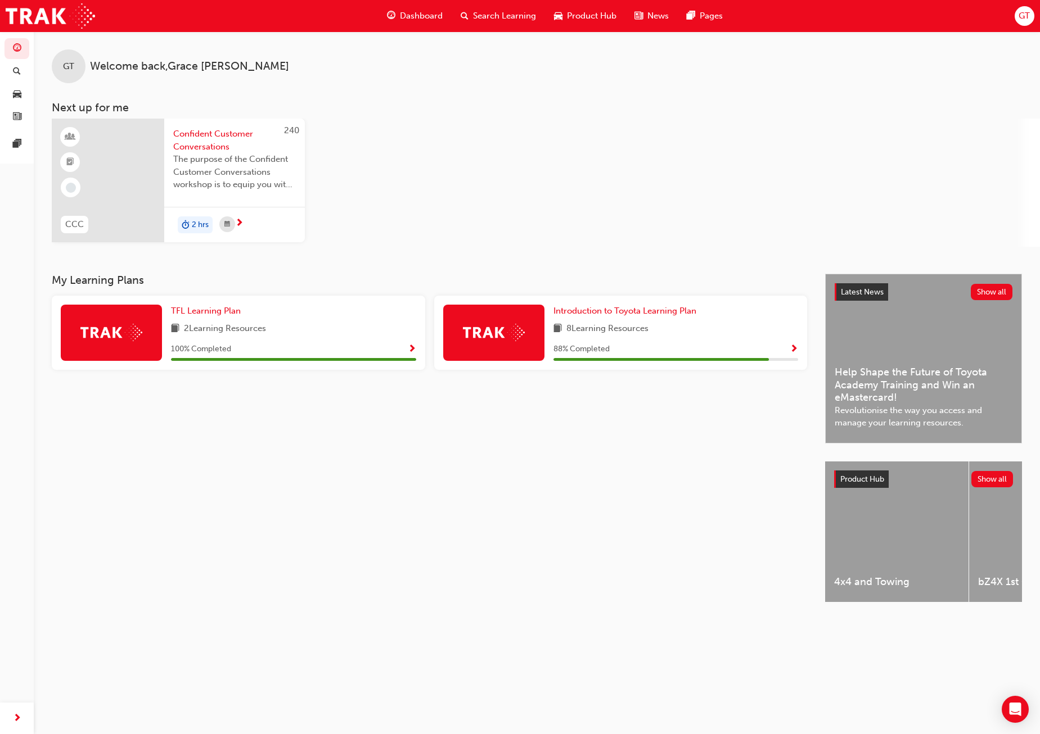
click at [481, 15] on span "Search Learning" at bounding box center [504, 16] width 63 height 13
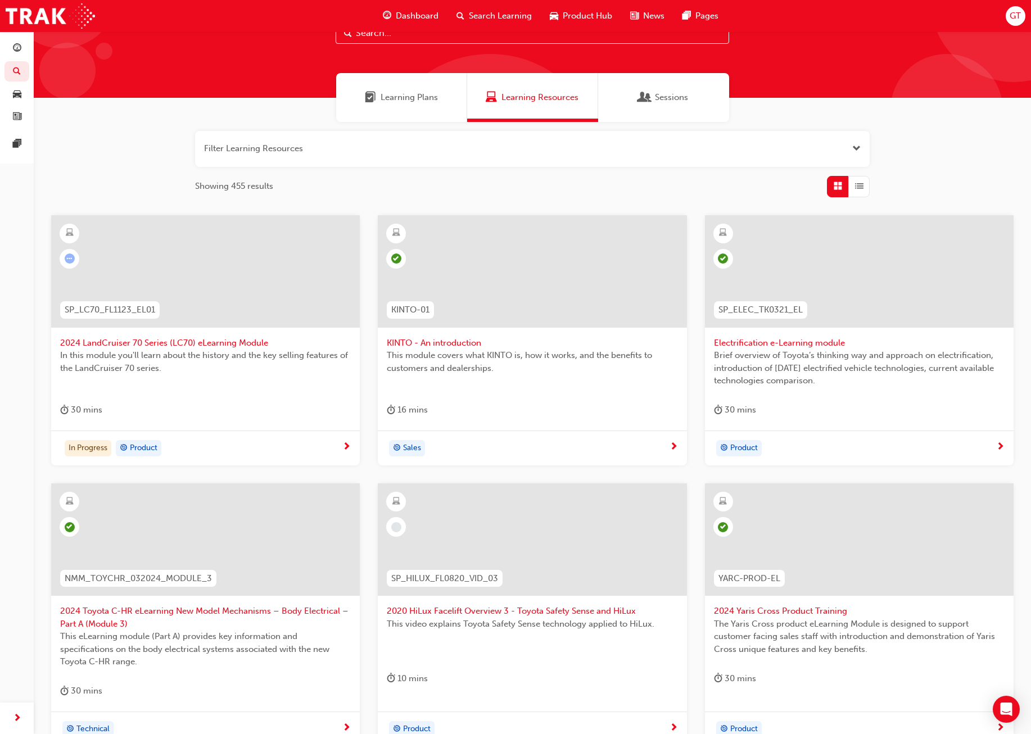
scroll to position [112, 0]
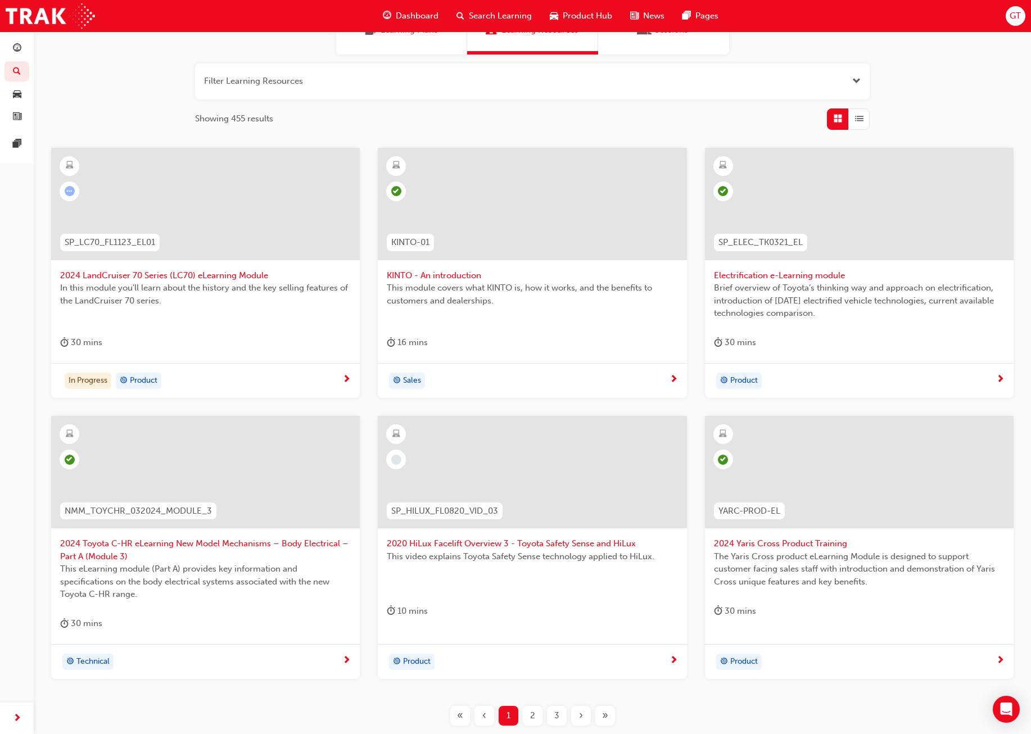
click at [420, 29] on div "Dashboard Search Learning Product Hub News Pages" at bounding box center [550, 16] width 363 height 32
click at [420, 39] on div "Learning Plans" at bounding box center [401, 30] width 131 height 49
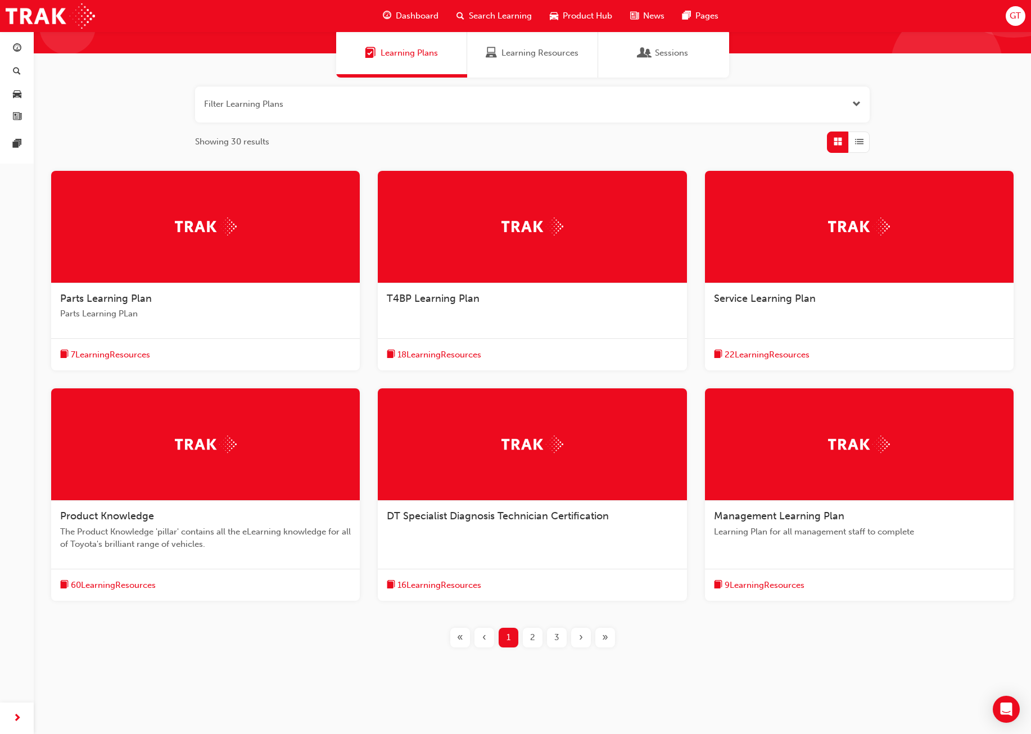
scroll to position [94, 0]
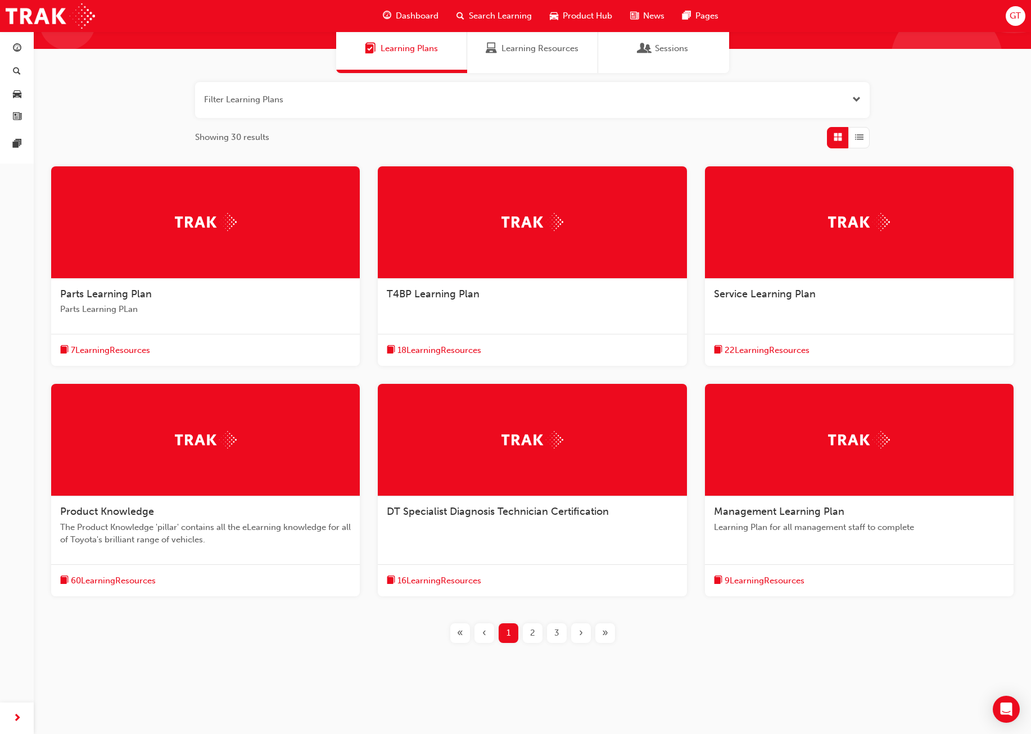
click at [262, 433] on div at bounding box center [205, 440] width 309 height 112
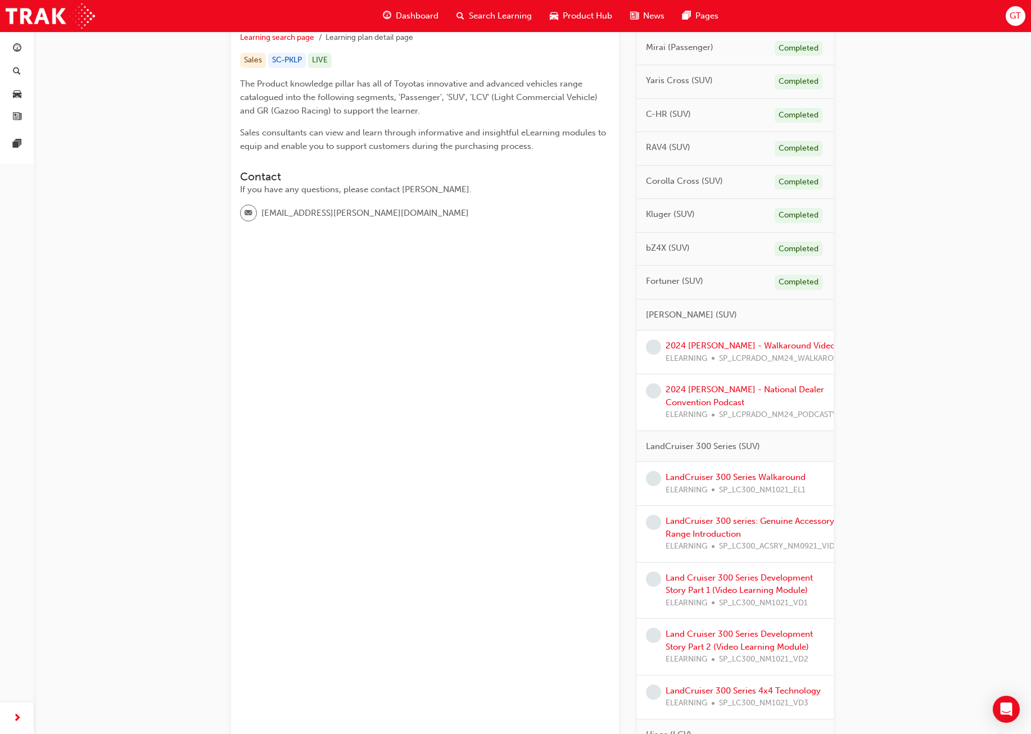
scroll to position [225, 0]
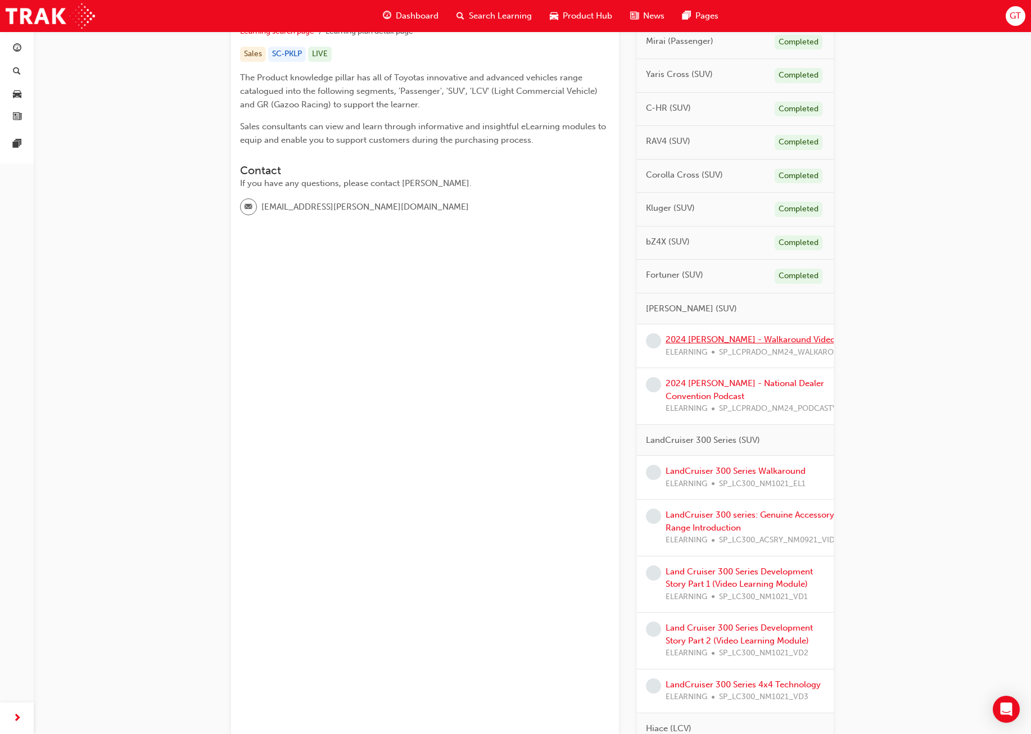
click at [655, 340] on link "2024 [PERSON_NAME] - Walkaround Video" at bounding box center [751, 340] width 170 height 10
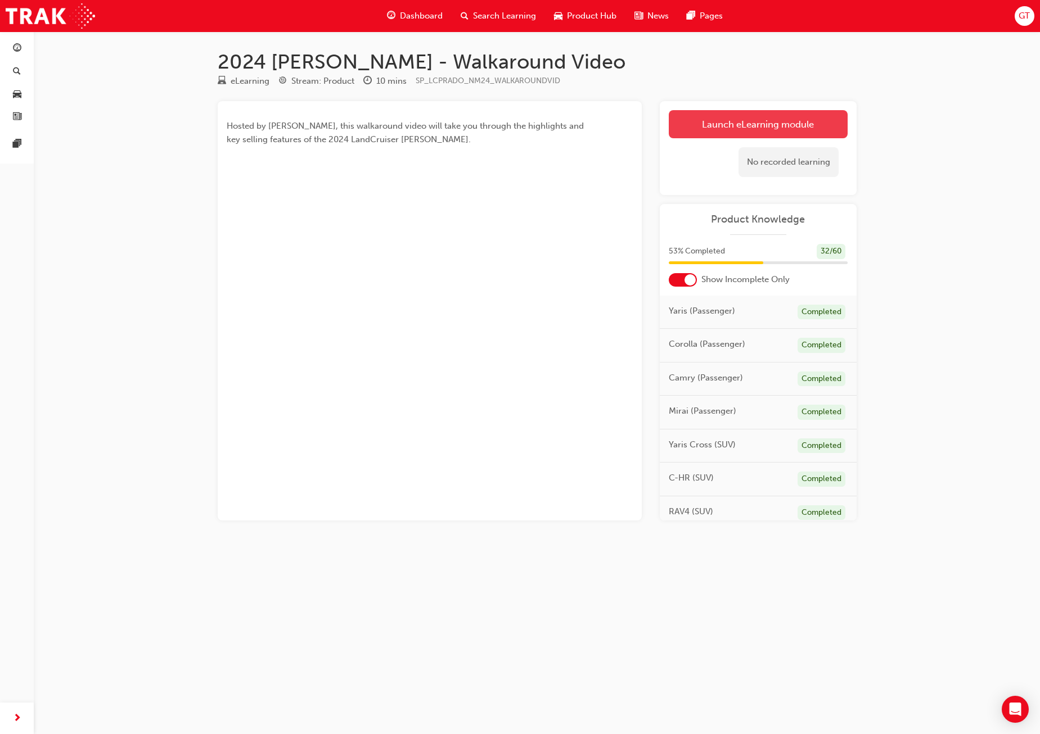
click at [655, 121] on link "Launch eLearning module" at bounding box center [757, 124] width 179 height 28
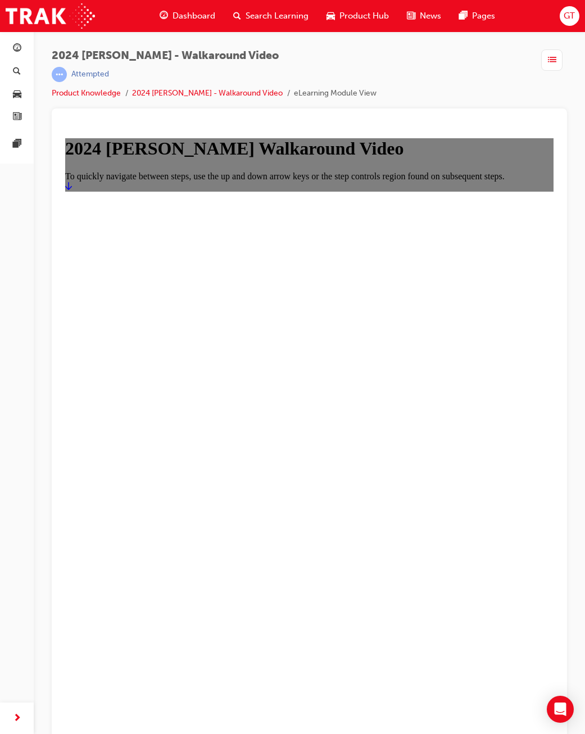
scroll to position [13, 0]
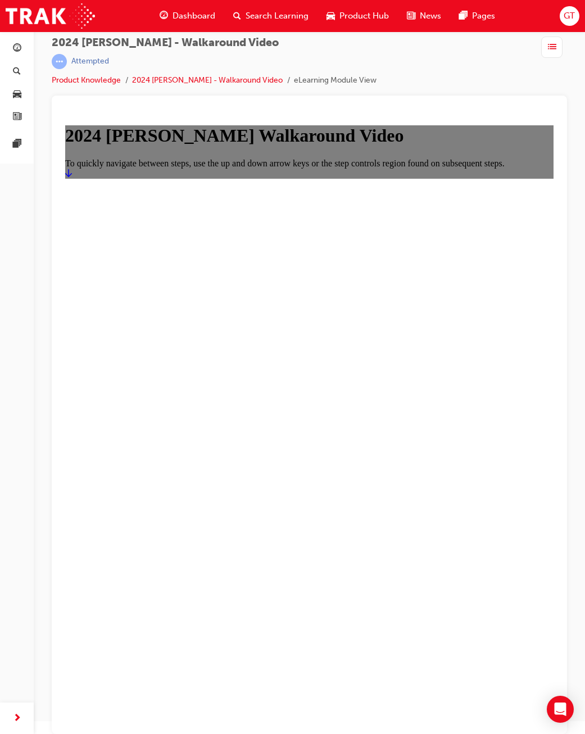
click at [284, 178] on main "2024 [PERSON_NAME] Walkaround Video To quickly navigate between steps, use the …" at bounding box center [309, 151] width 489 height 53
click at [72, 178] on link "Start" at bounding box center [68, 174] width 7 height 10
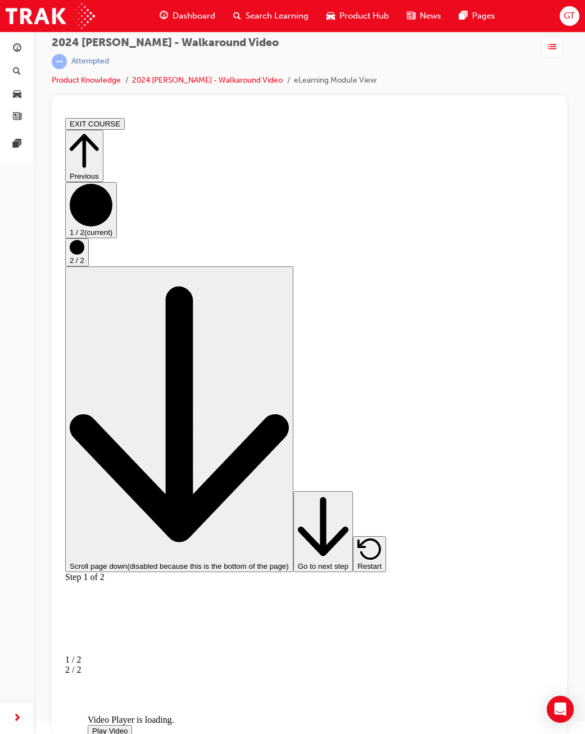
click at [92, 727] on span "Video player" at bounding box center [92, 731] width 0 height 8
click at [256, 618] on video "Video player" at bounding box center [172, 660] width 169 height 84
click at [92, 727] on span "Video player" at bounding box center [92, 731] width 0 height 8
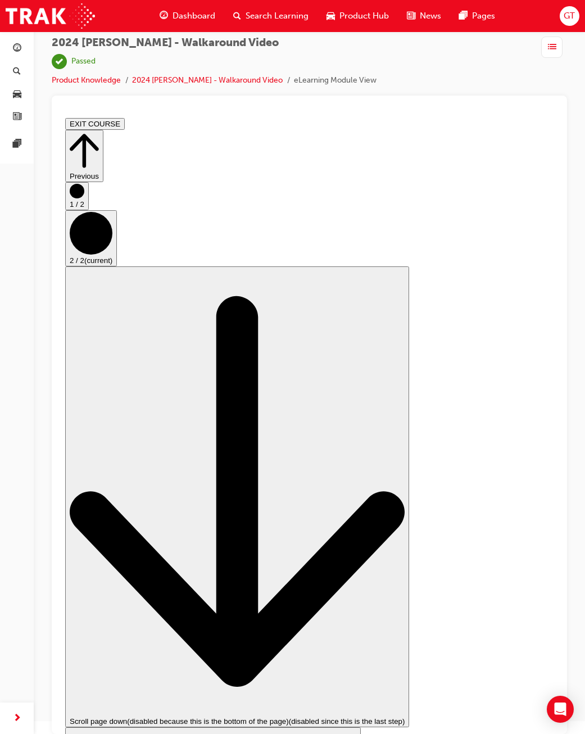
click at [552, 51] on span "list-icon" at bounding box center [552, 47] width 8 height 14
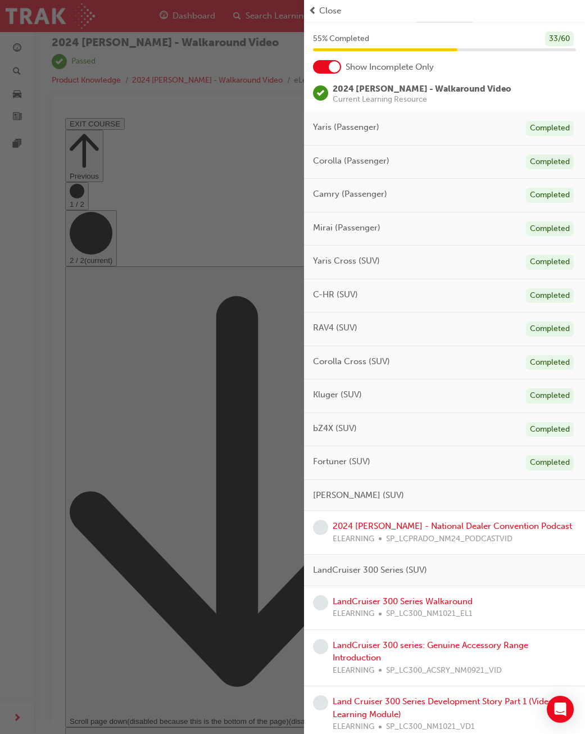
scroll to position [112, 0]
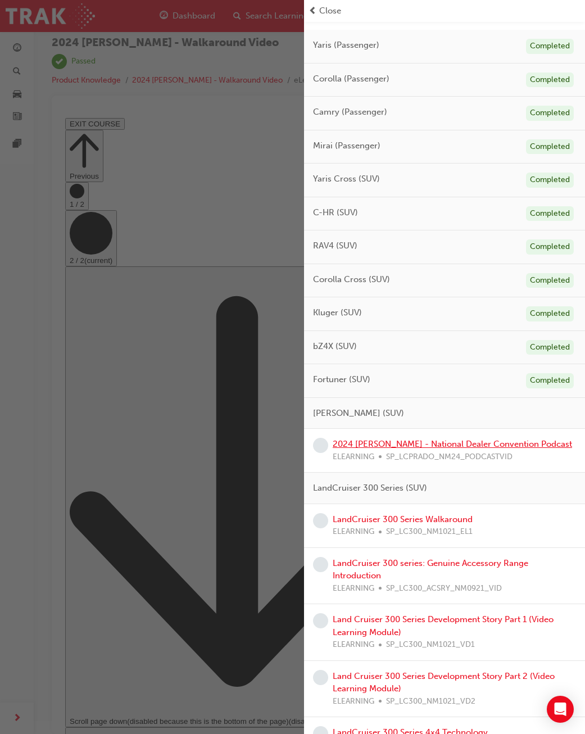
click at [409, 445] on link "2024 [PERSON_NAME] - National Dealer Convention Podcast" at bounding box center [452, 444] width 239 height 10
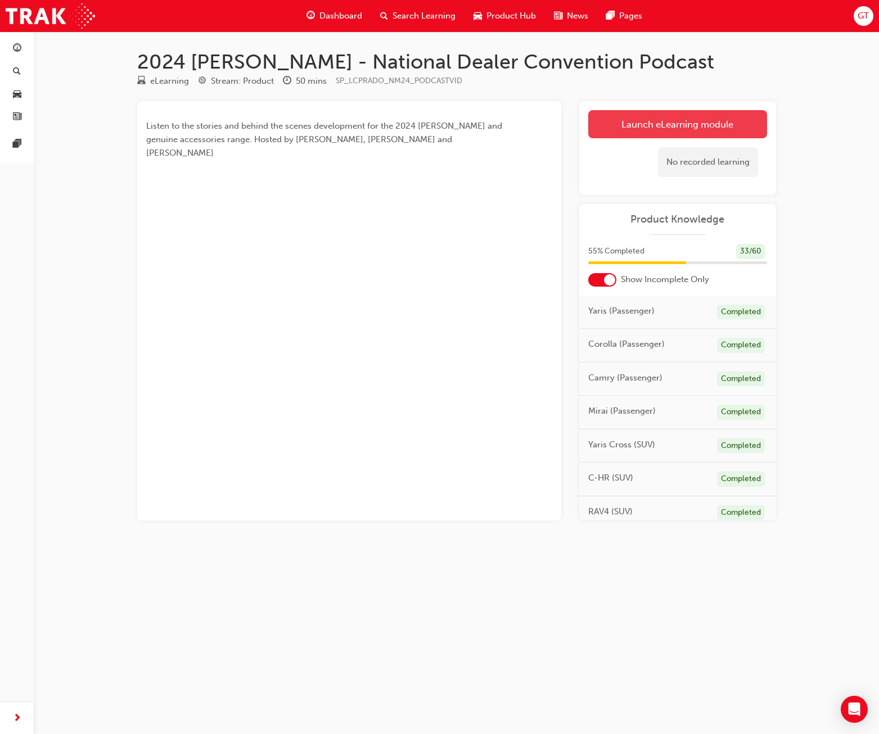
click at [612, 124] on link "Launch eLearning module" at bounding box center [677, 124] width 179 height 28
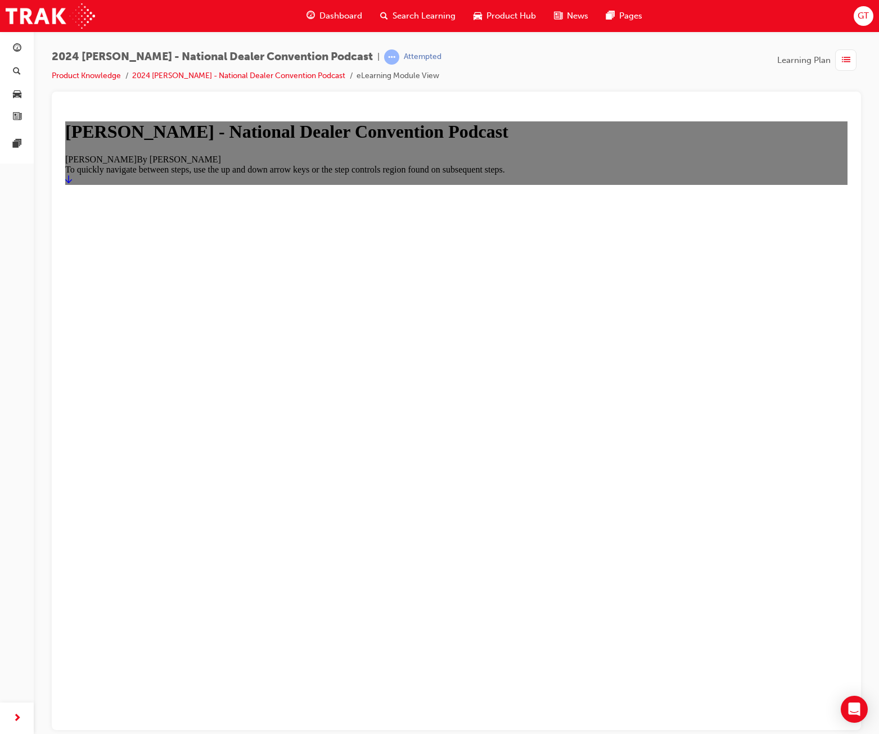
click at [72, 184] on link "Start" at bounding box center [68, 179] width 7 height 10
